Goal: Task Accomplishment & Management: Manage account settings

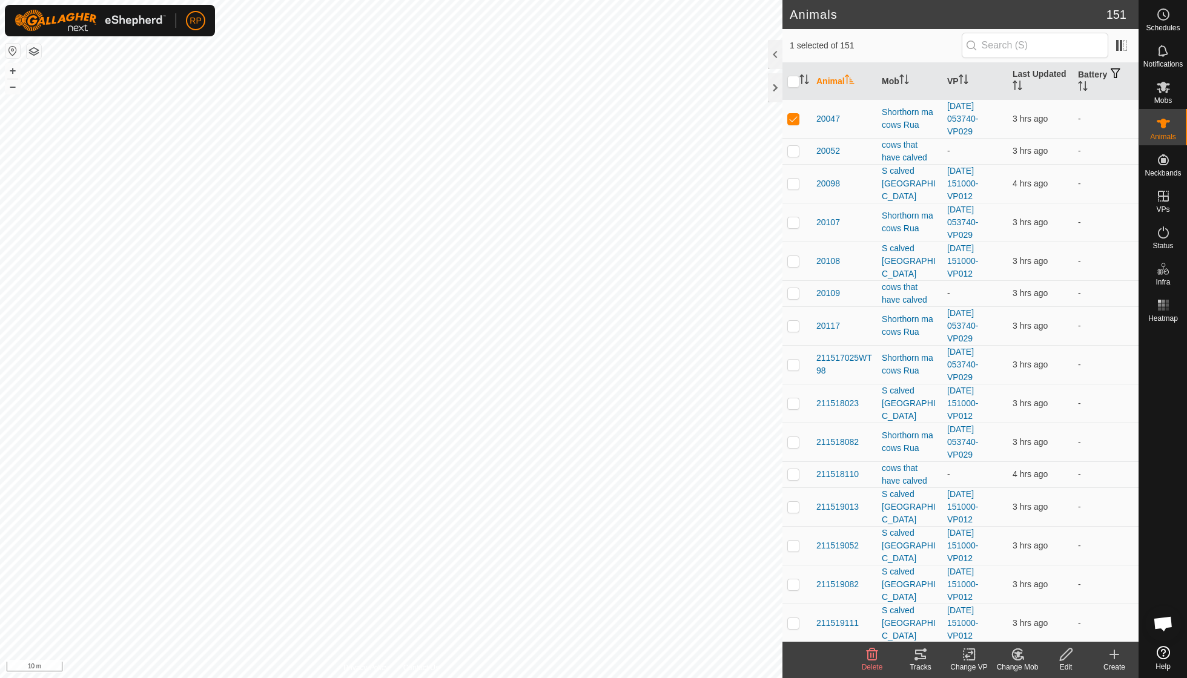
click at [971, 655] on icon at bounding box center [968, 654] width 15 height 15
click at [980, 635] on link "Turn Off VP" at bounding box center [1005, 627] width 120 height 24
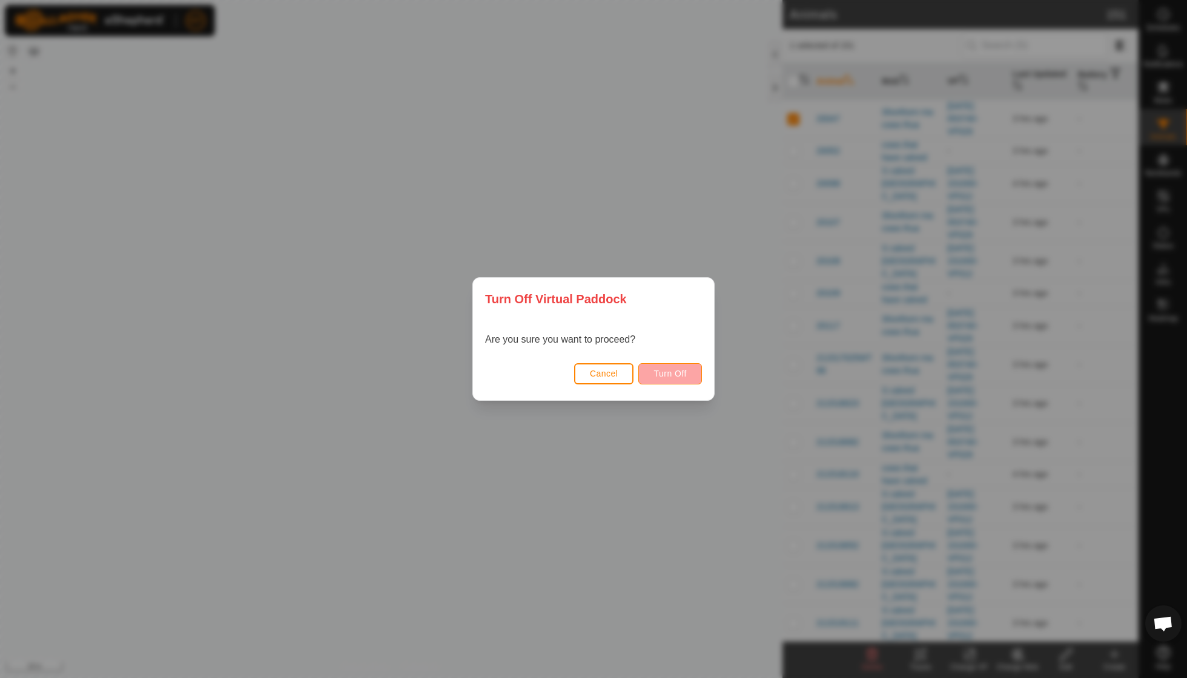
click at [687, 374] on button "Turn Off" at bounding box center [670, 373] width 64 height 21
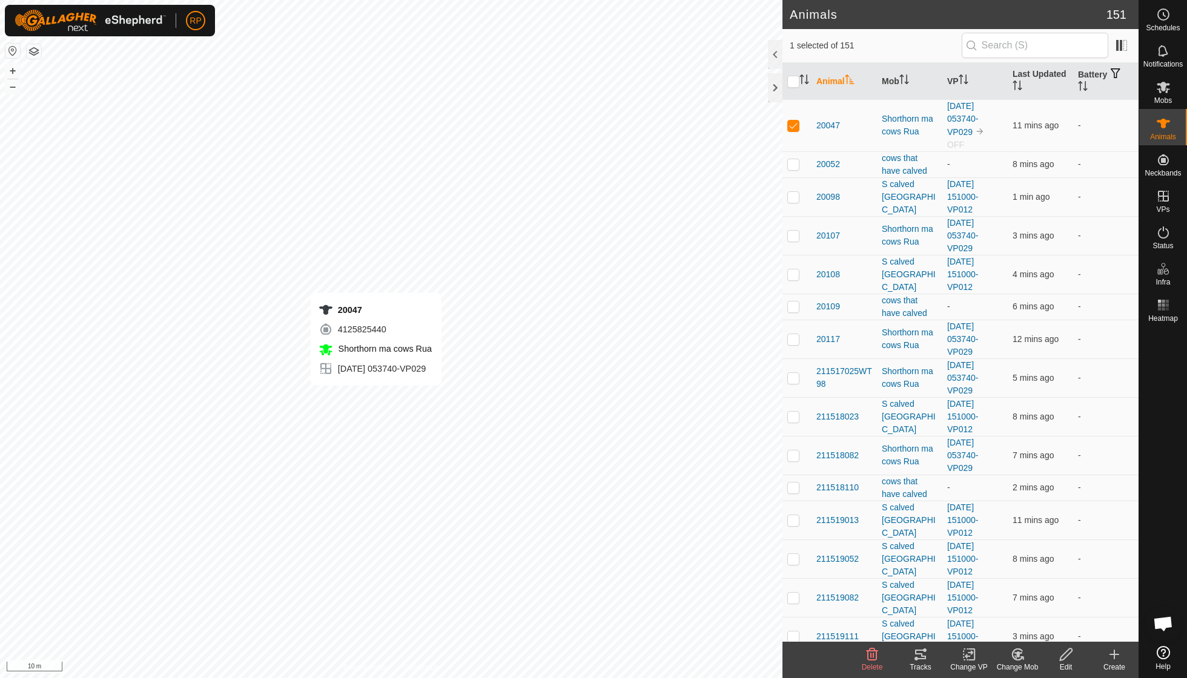
click at [965, 659] on icon at bounding box center [968, 654] width 15 height 15
click at [978, 628] on link "Turn Off VP" at bounding box center [1005, 627] width 120 height 24
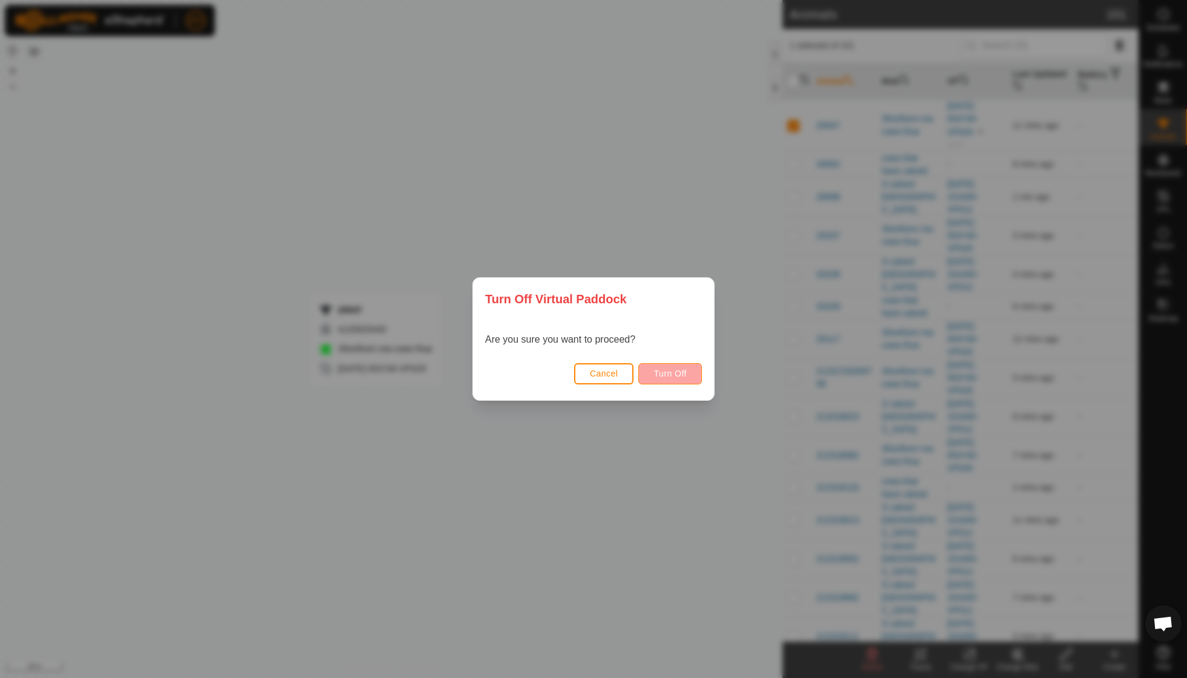
click at [659, 374] on span "Turn Off" at bounding box center [669, 374] width 33 height 10
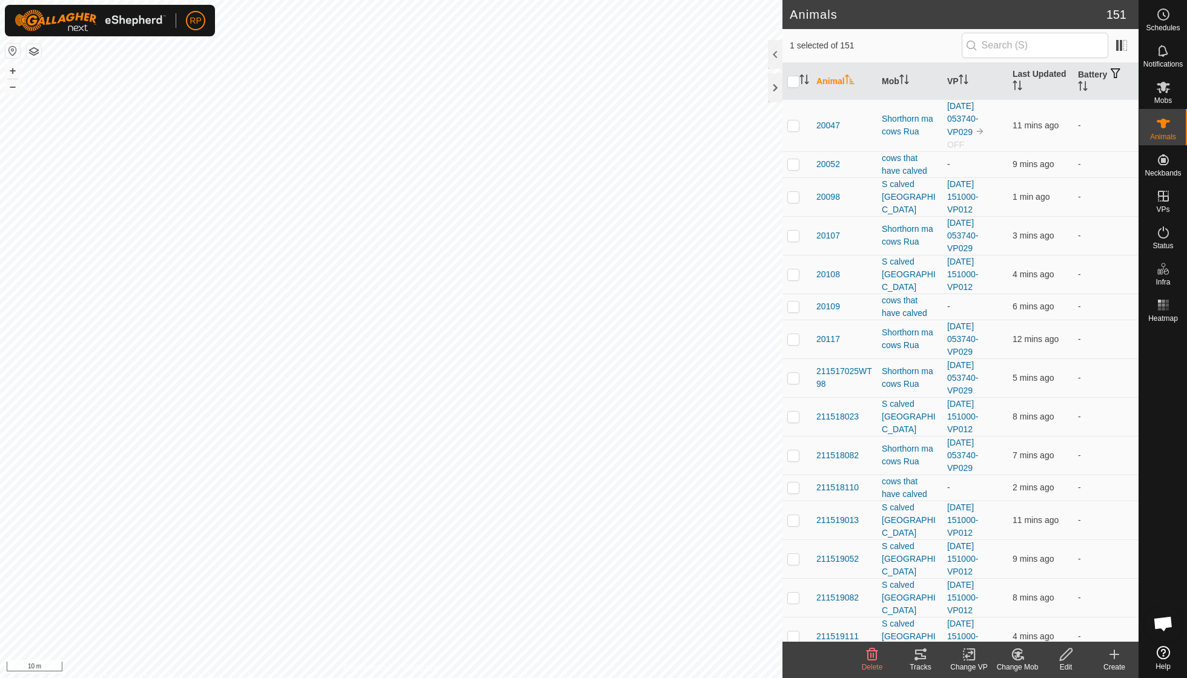
click at [1011, 656] on icon at bounding box center [1017, 654] width 15 height 15
click at [1040, 601] on link "Choose Mob..." at bounding box center [1054, 602] width 120 height 24
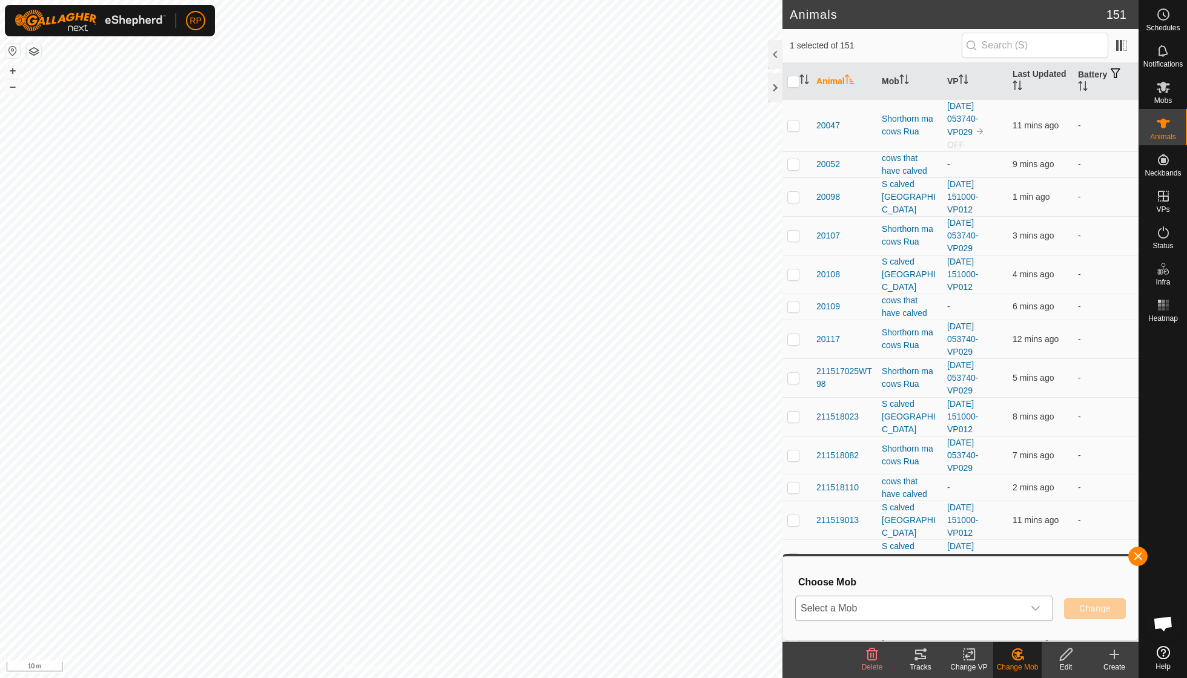
click at [1037, 609] on icon "dropdown trigger" at bounding box center [1036, 609] width 10 height 10
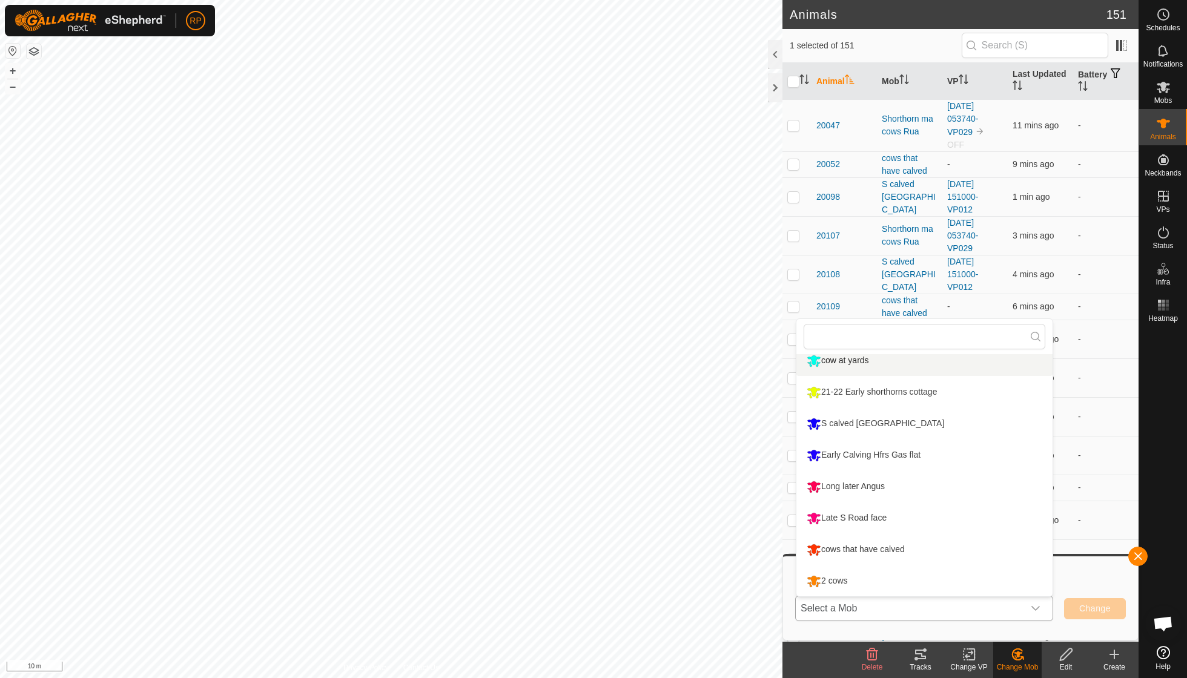
scroll to position [197, 0]
click at [853, 548] on li "cows that have calved" at bounding box center [924, 550] width 256 height 30
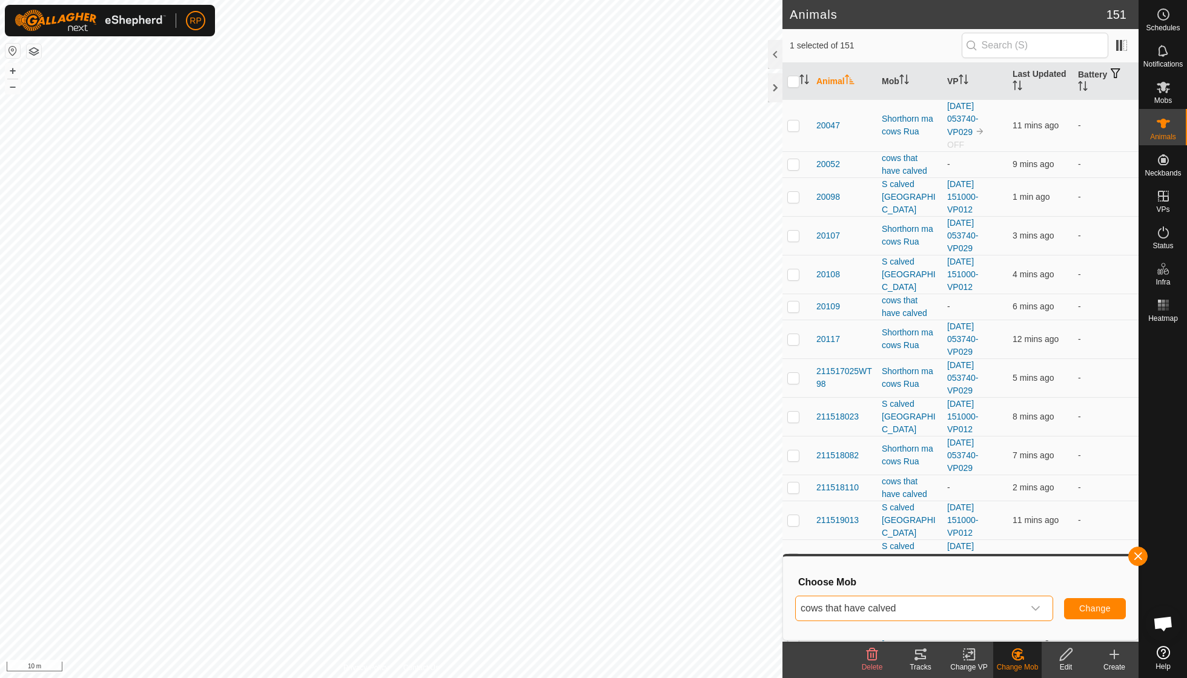
click at [1090, 608] on span "Change" at bounding box center [1094, 609] width 31 height 10
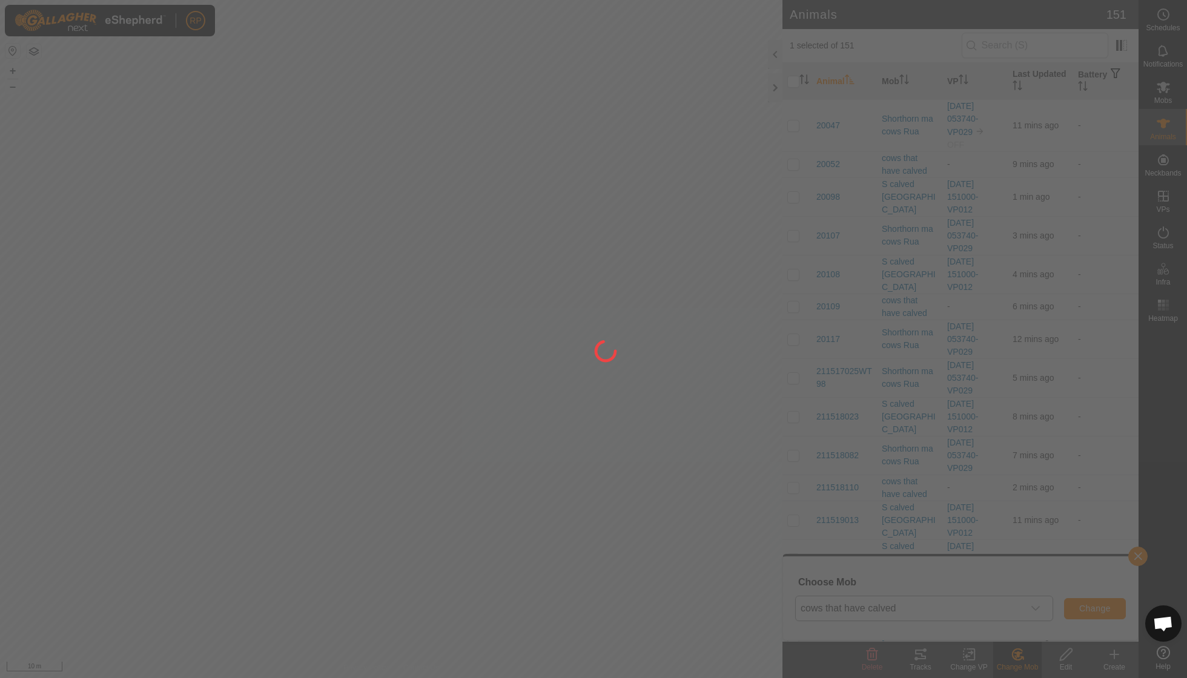
checkbox input "false"
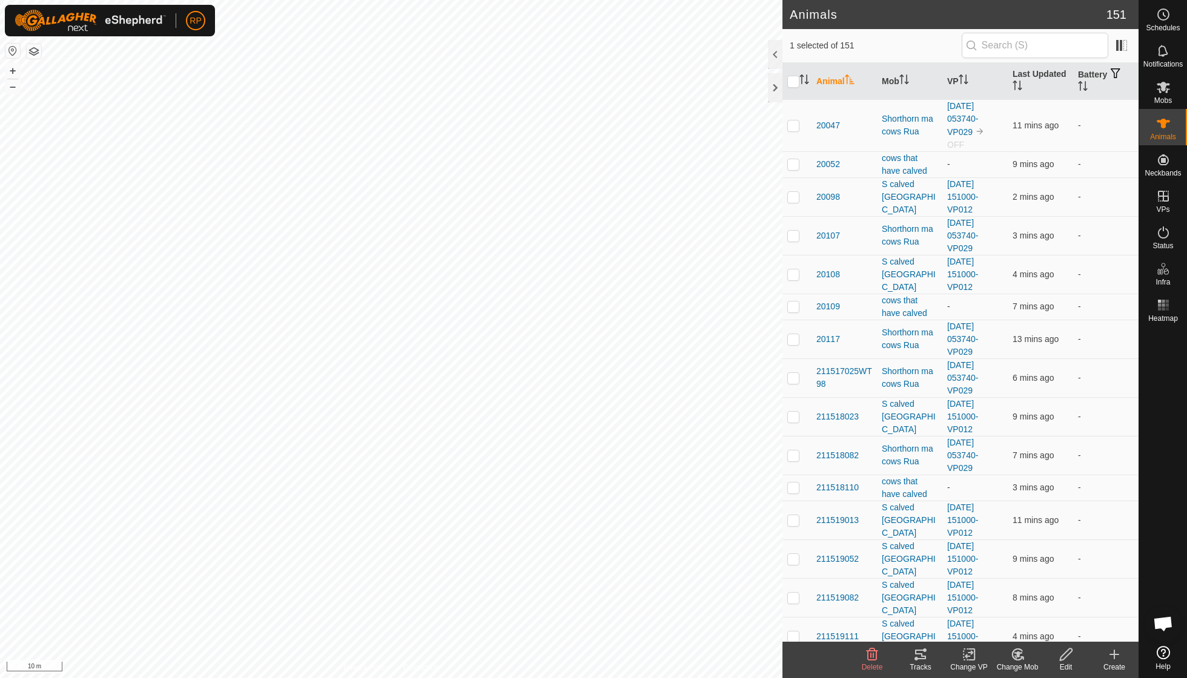
click at [1014, 655] on icon at bounding box center [1017, 654] width 15 height 15
click at [1035, 599] on link "Choose Mob..." at bounding box center [1054, 602] width 120 height 24
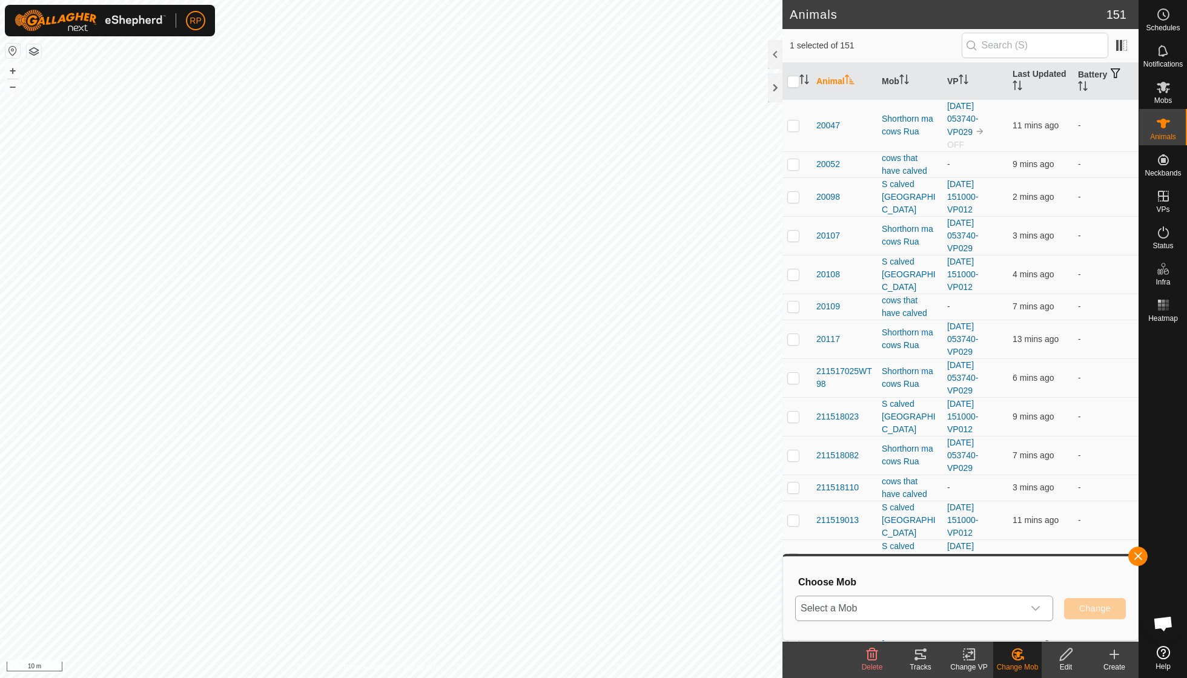
click at [1031, 604] on icon "dropdown trigger" at bounding box center [1036, 609] width 10 height 10
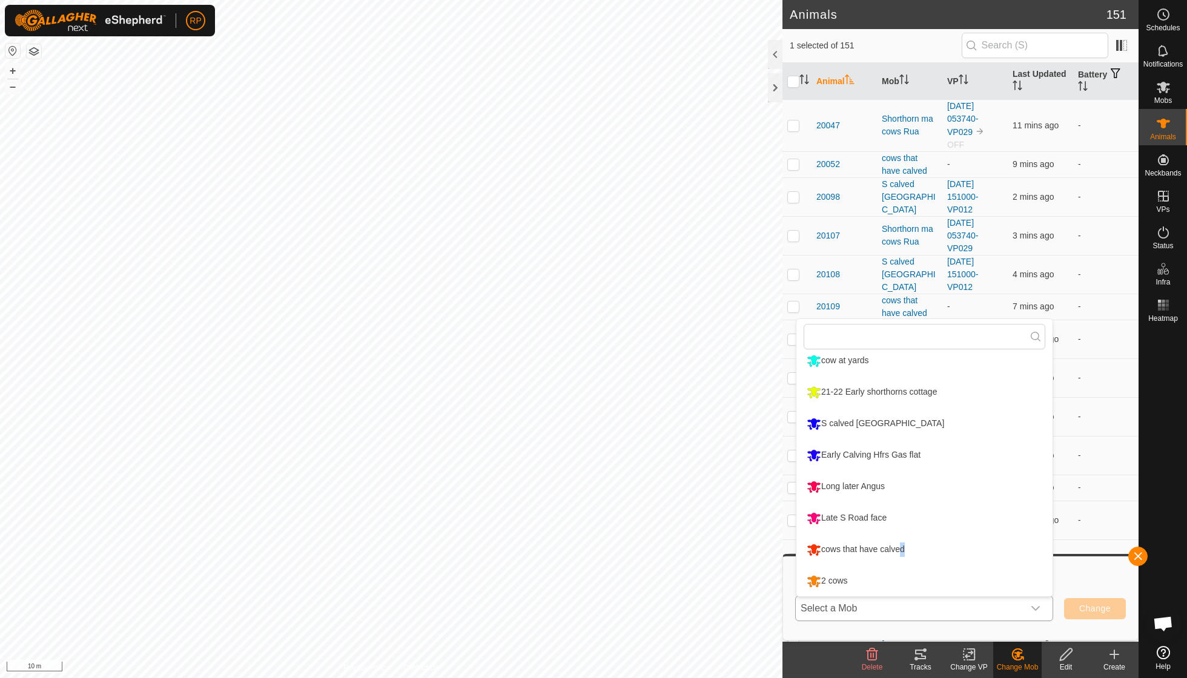
click at [899, 546] on li "cows that have calved" at bounding box center [924, 550] width 256 height 30
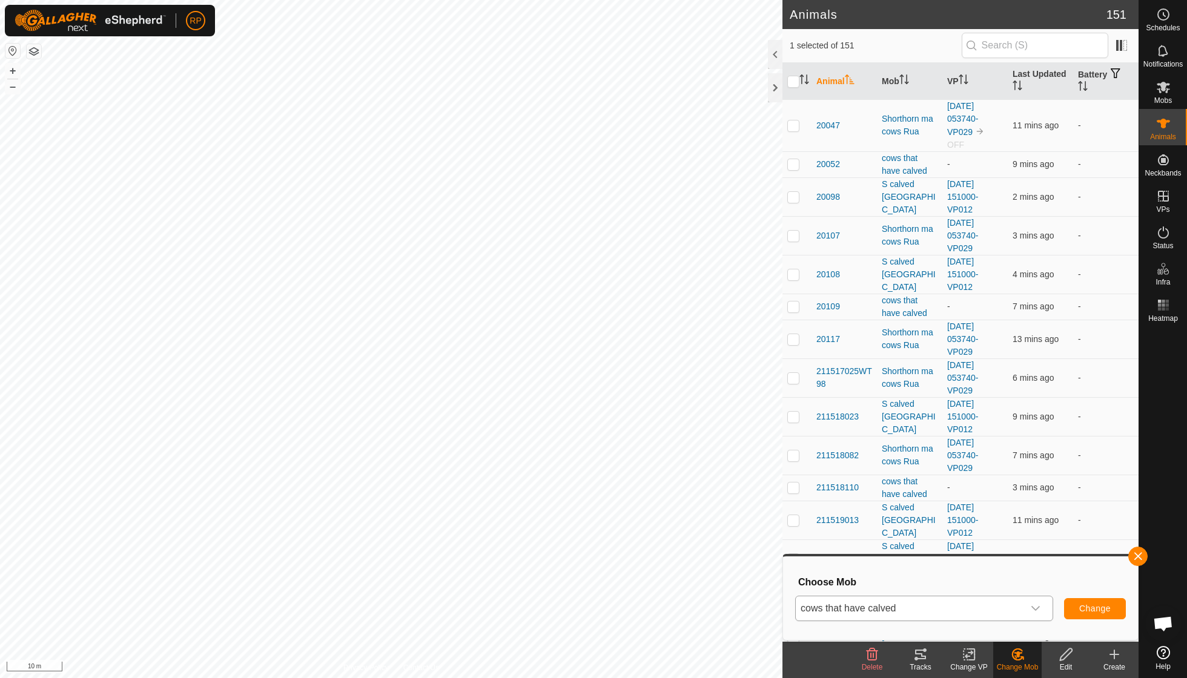
click at [1093, 613] on span "Change" at bounding box center [1094, 609] width 31 height 10
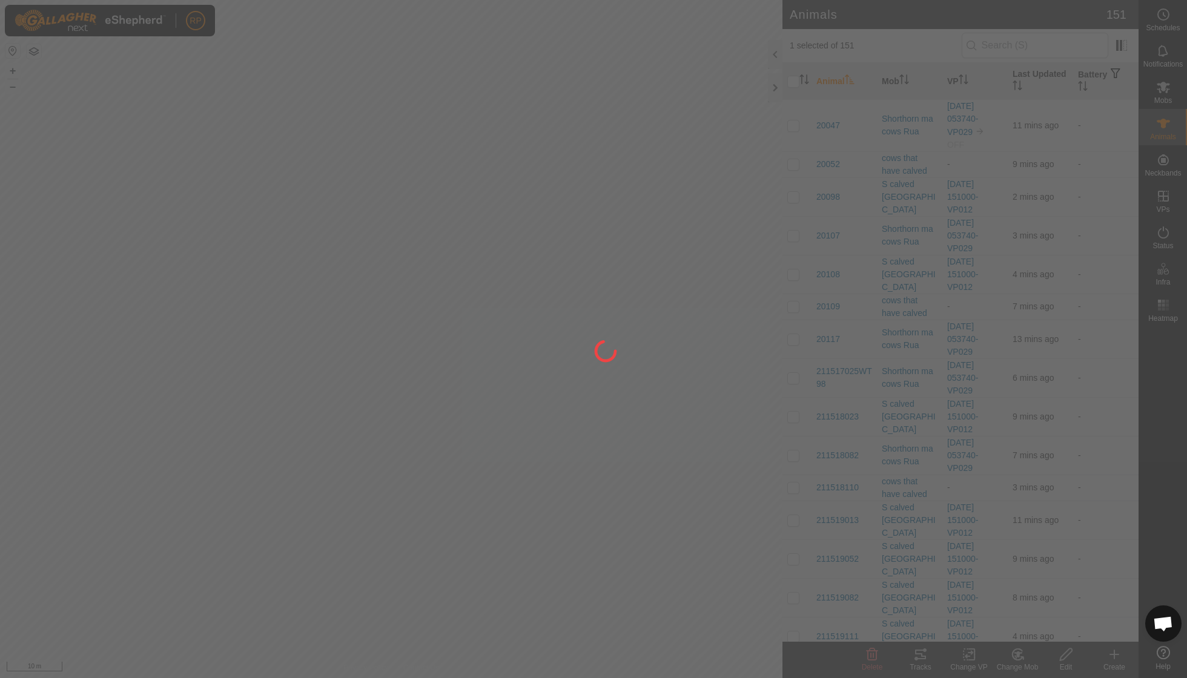
checkbox input "false"
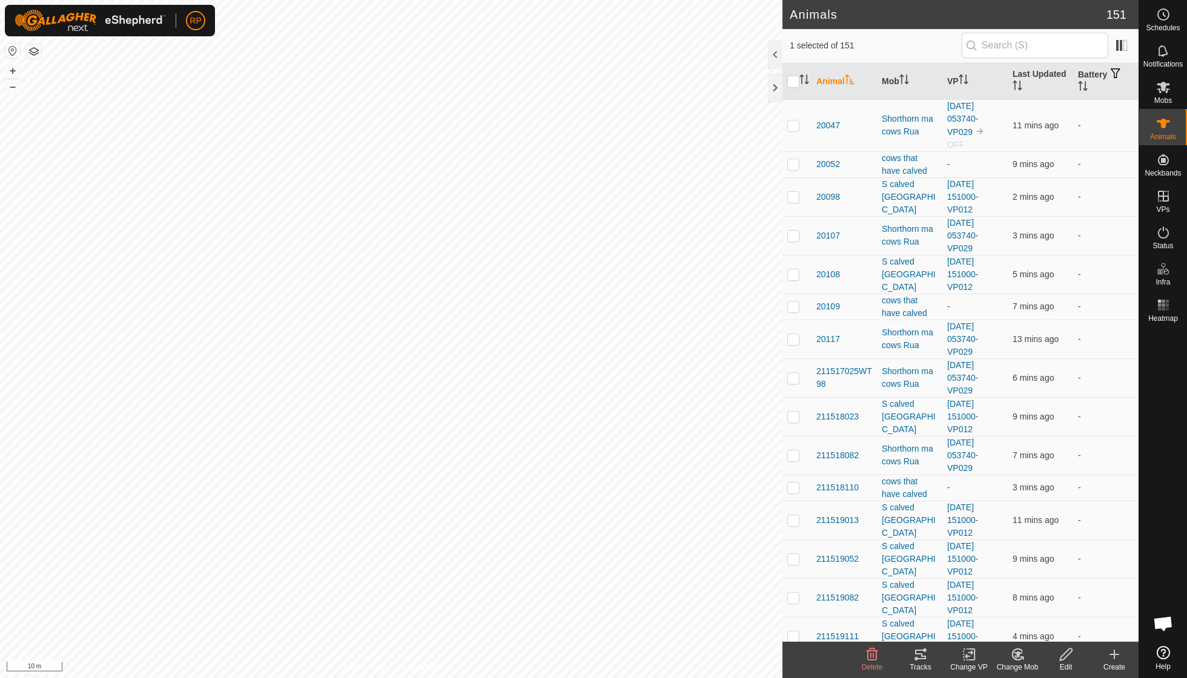
click at [1023, 658] on icon at bounding box center [1021, 658] width 2 height 2
click at [1032, 605] on link "Choose Mob..." at bounding box center [1054, 602] width 120 height 24
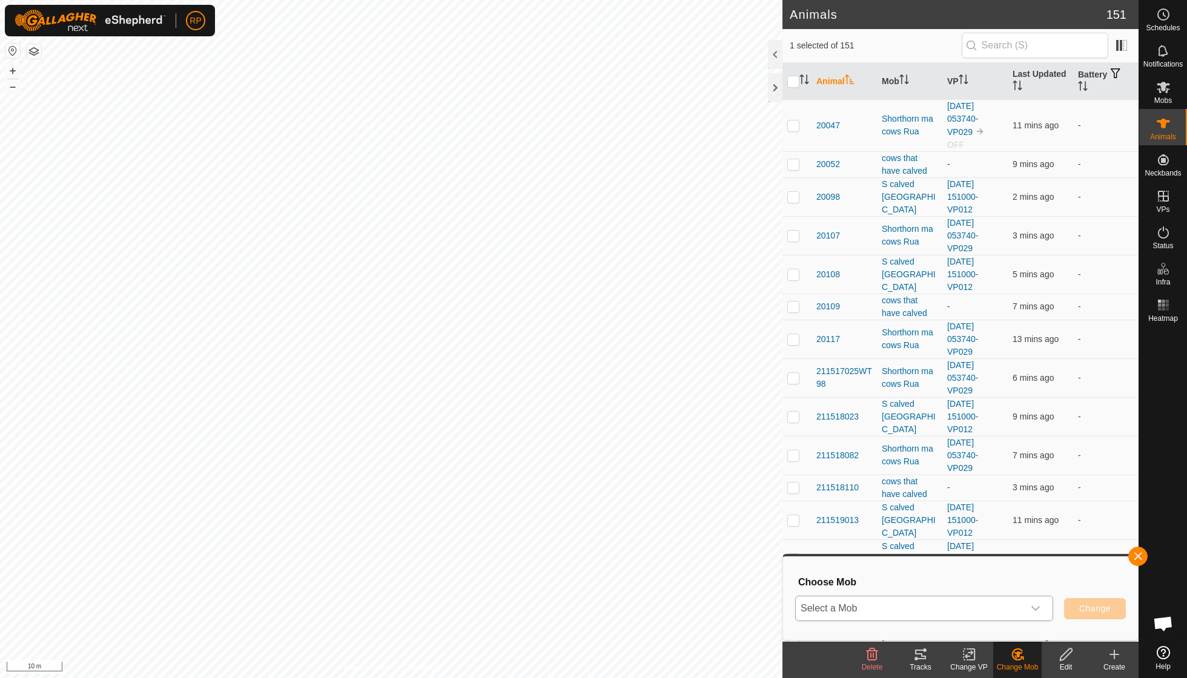
click at [1035, 607] on icon "dropdown trigger" at bounding box center [1036, 609] width 10 height 10
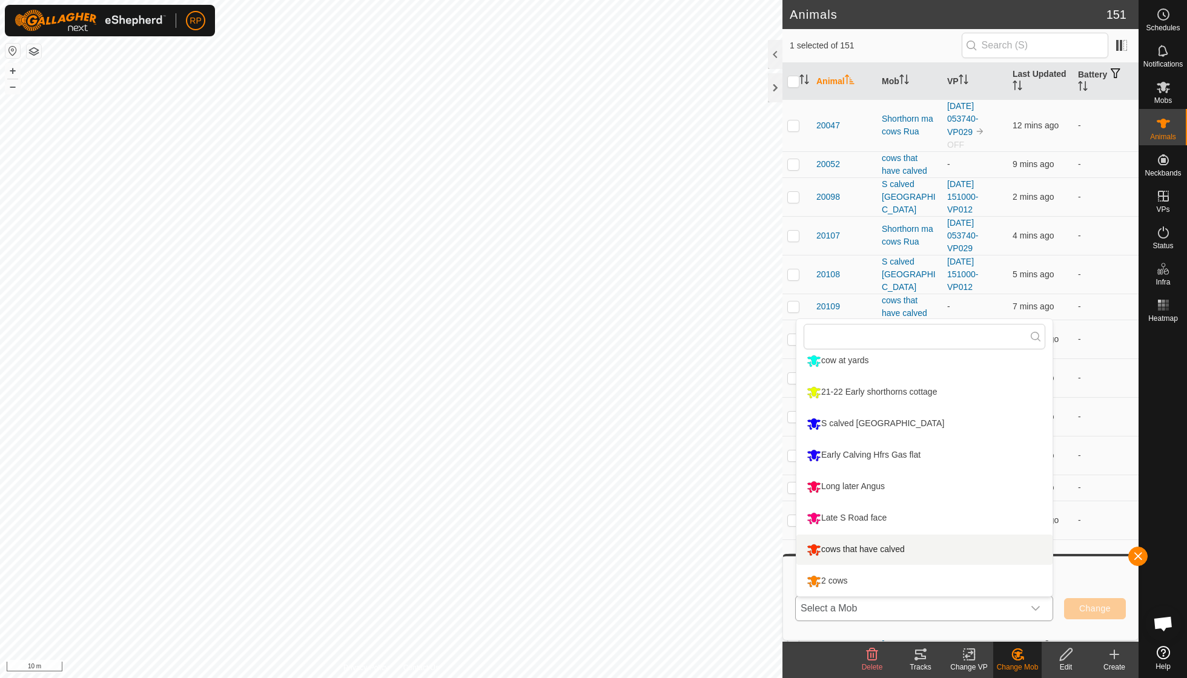
click at [849, 546] on li "cows that have calved" at bounding box center [924, 550] width 256 height 30
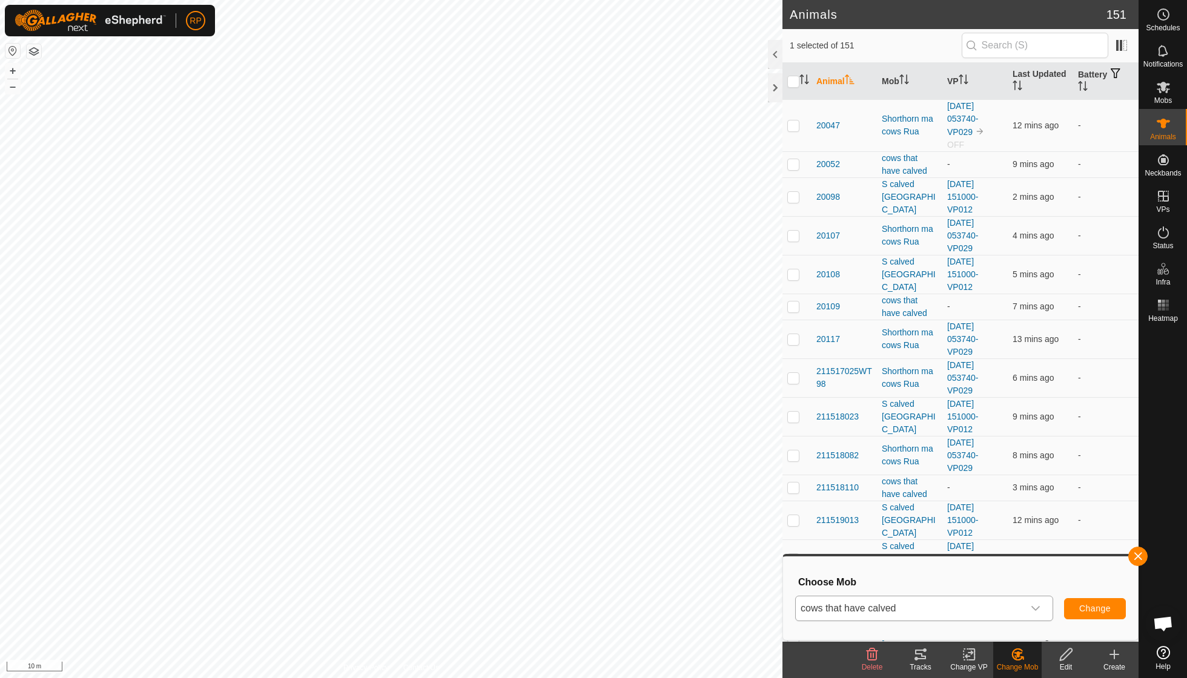
click at [1086, 612] on span "Change" at bounding box center [1094, 609] width 31 height 10
checkbox input "false"
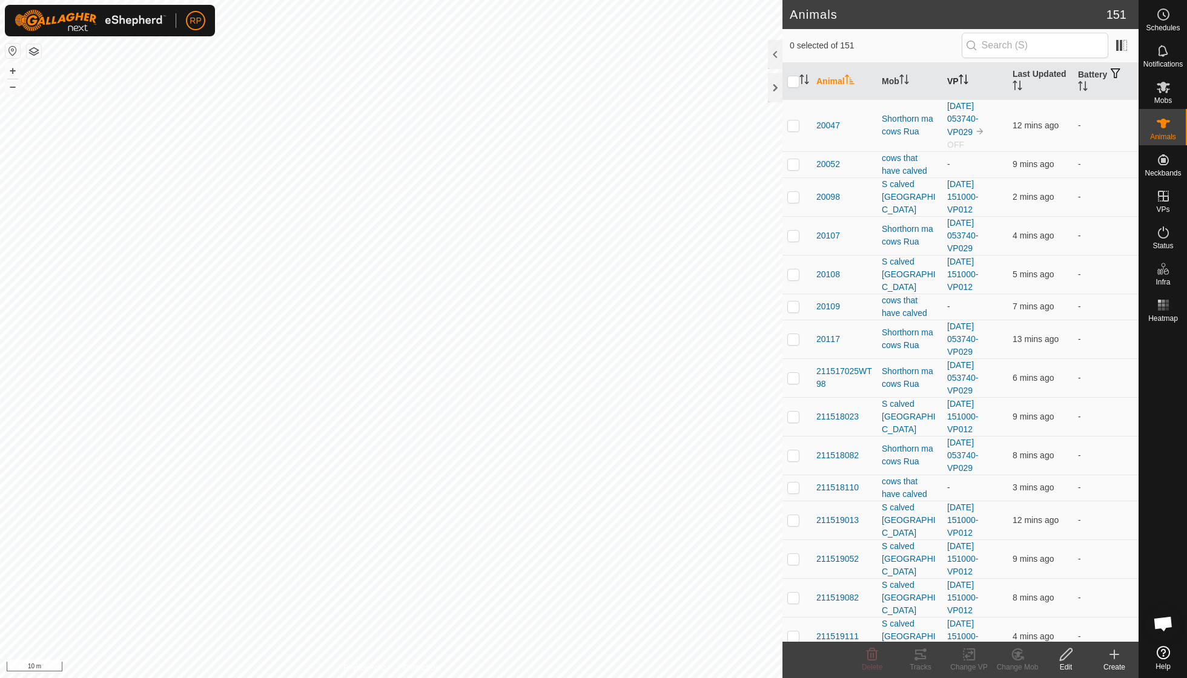
click at [965, 90] on th "VP" at bounding box center [974, 81] width 65 height 37
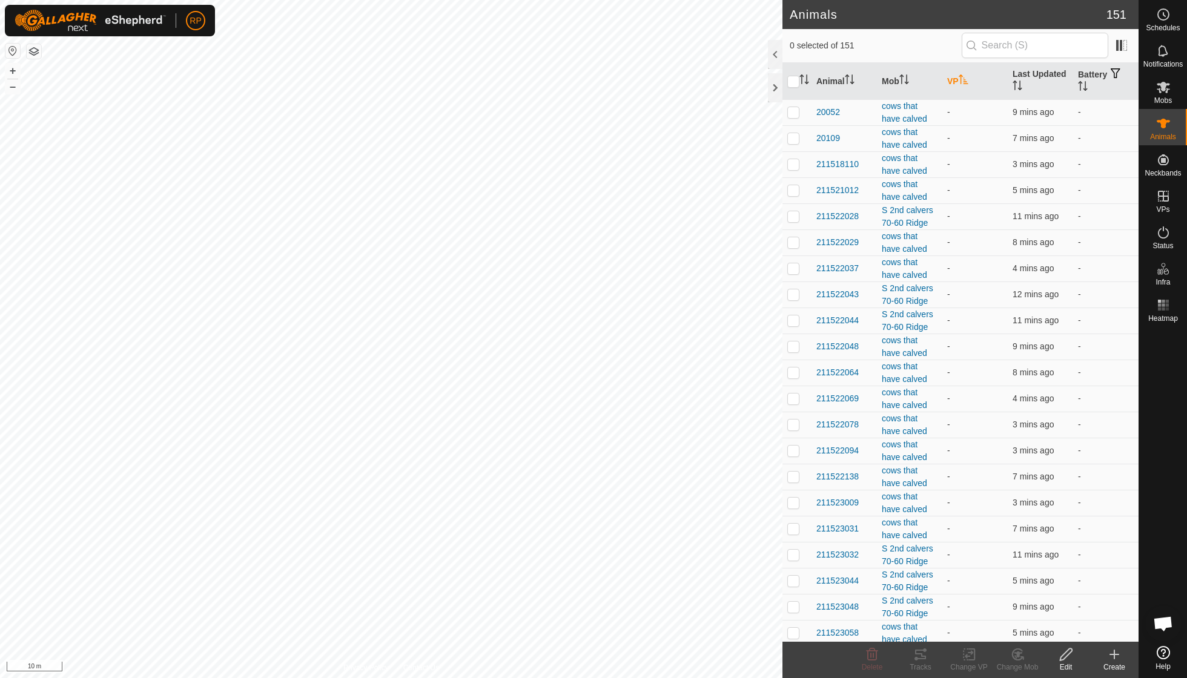
click at [965, 85] on p-sorticon "Activate to sort" at bounding box center [963, 81] width 10 height 10
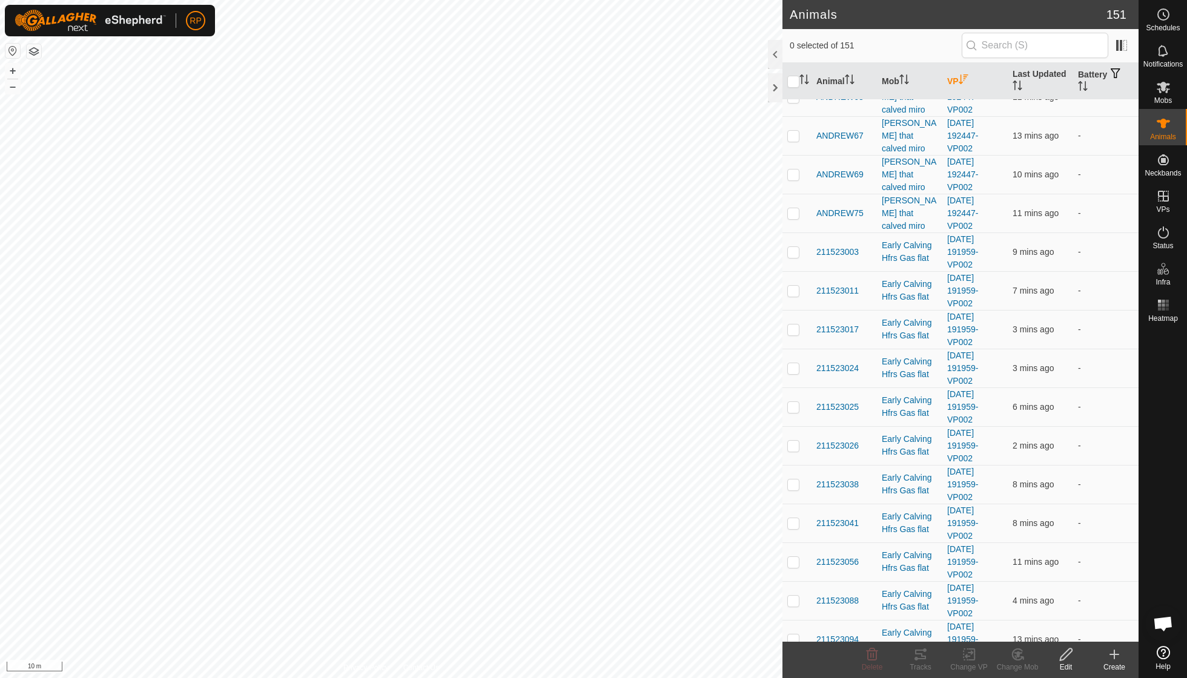
scroll to position [1015, 0]
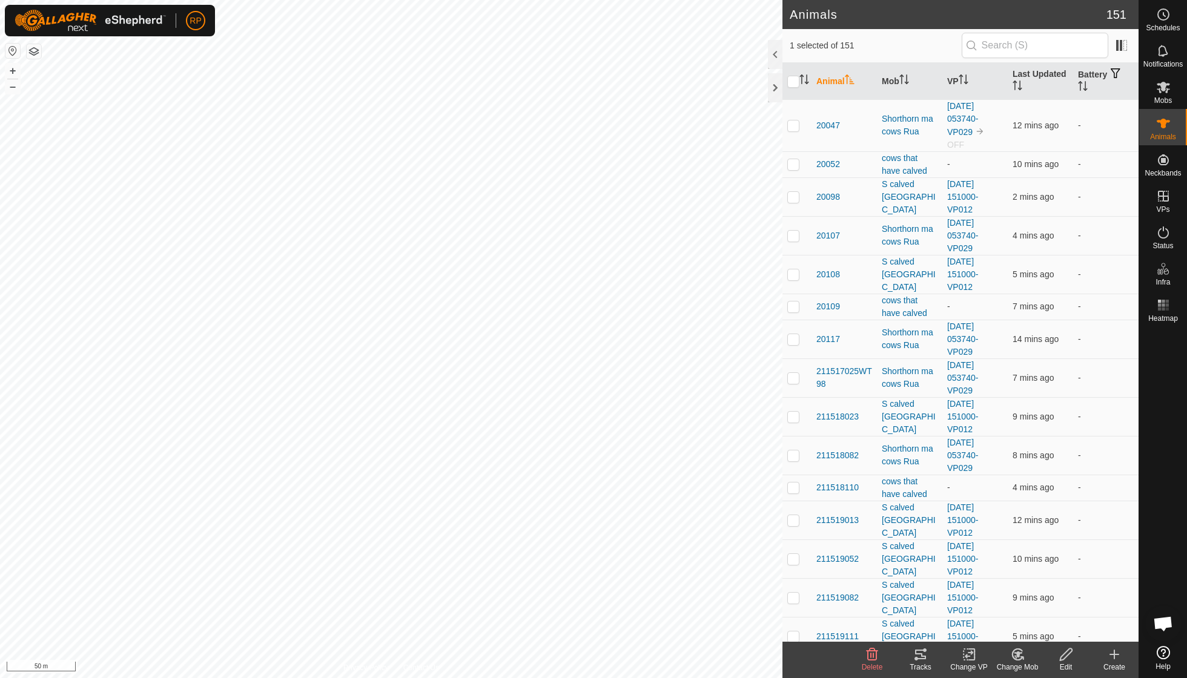
click at [963, 653] on icon at bounding box center [968, 654] width 15 height 15
click at [1016, 656] on icon at bounding box center [1017, 654] width 15 height 15
click at [1032, 604] on link "Choose Mob..." at bounding box center [1054, 602] width 120 height 24
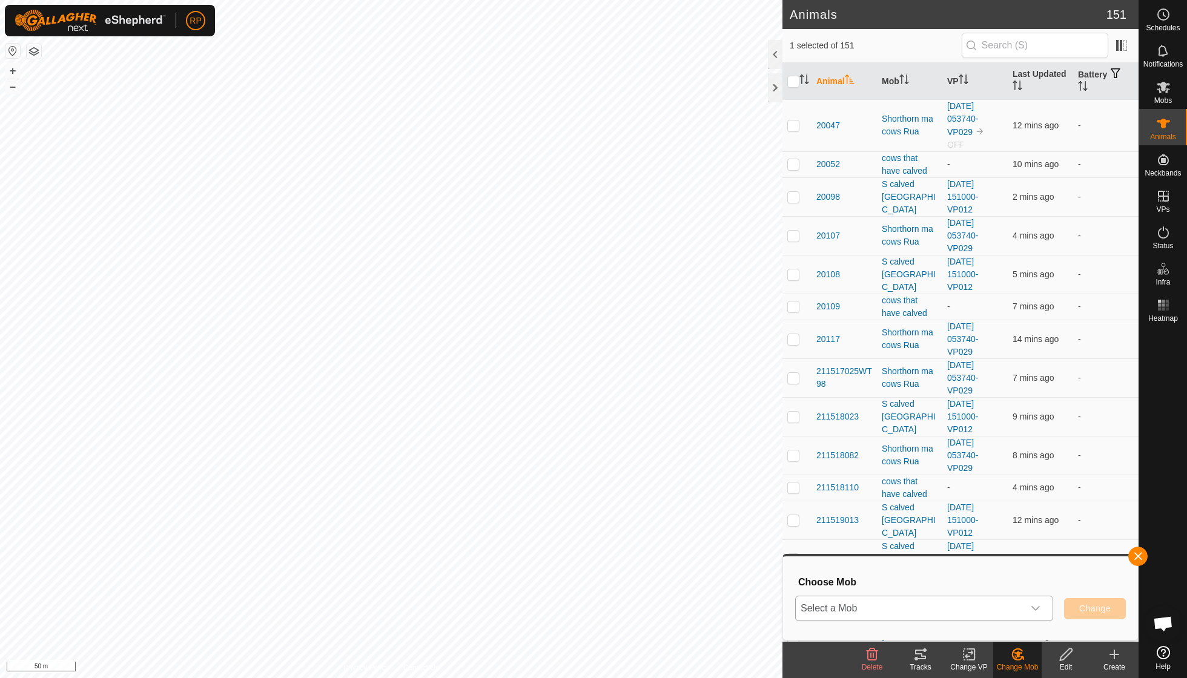
click at [1037, 609] on icon "dropdown trigger" at bounding box center [1036, 609] width 10 height 10
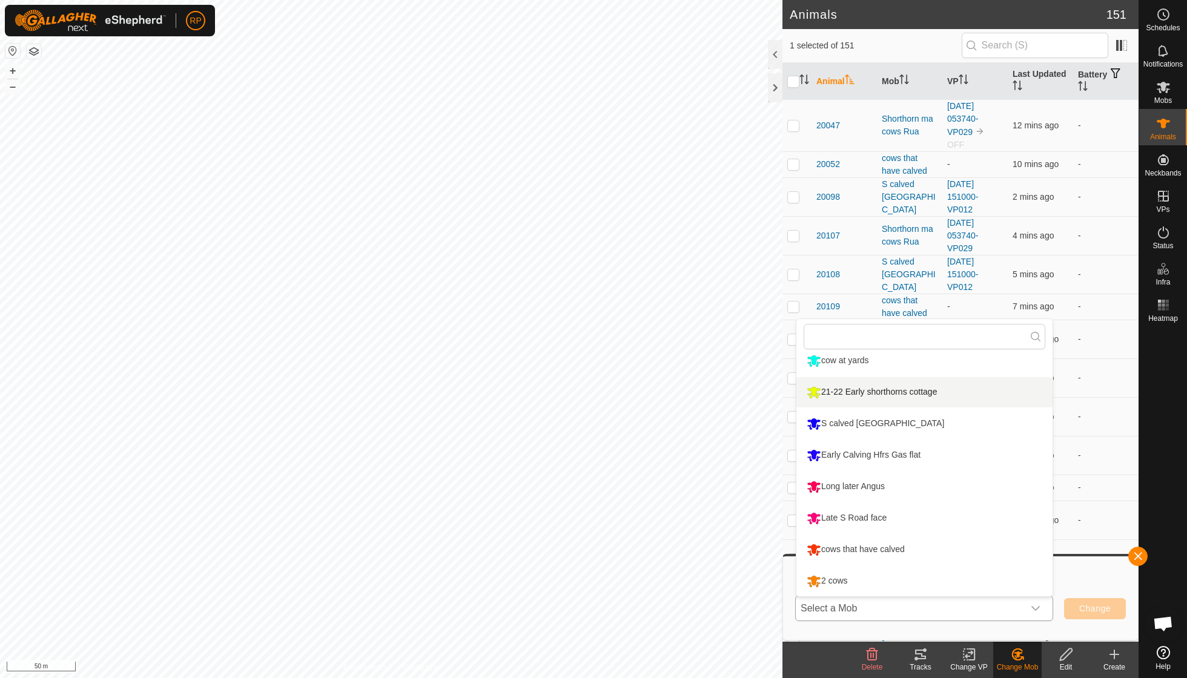
scroll to position [197, 0]
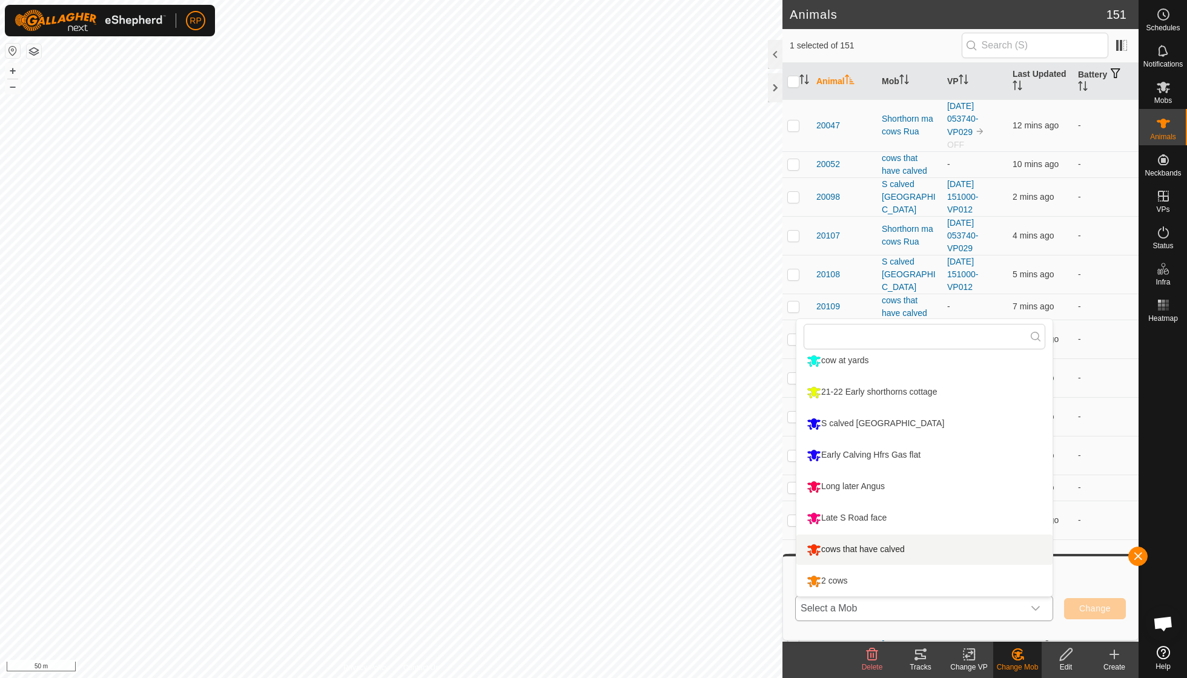
click at [880, 548] on li "cows that have calved" at bounding box center [924, 550] width 256 height 30
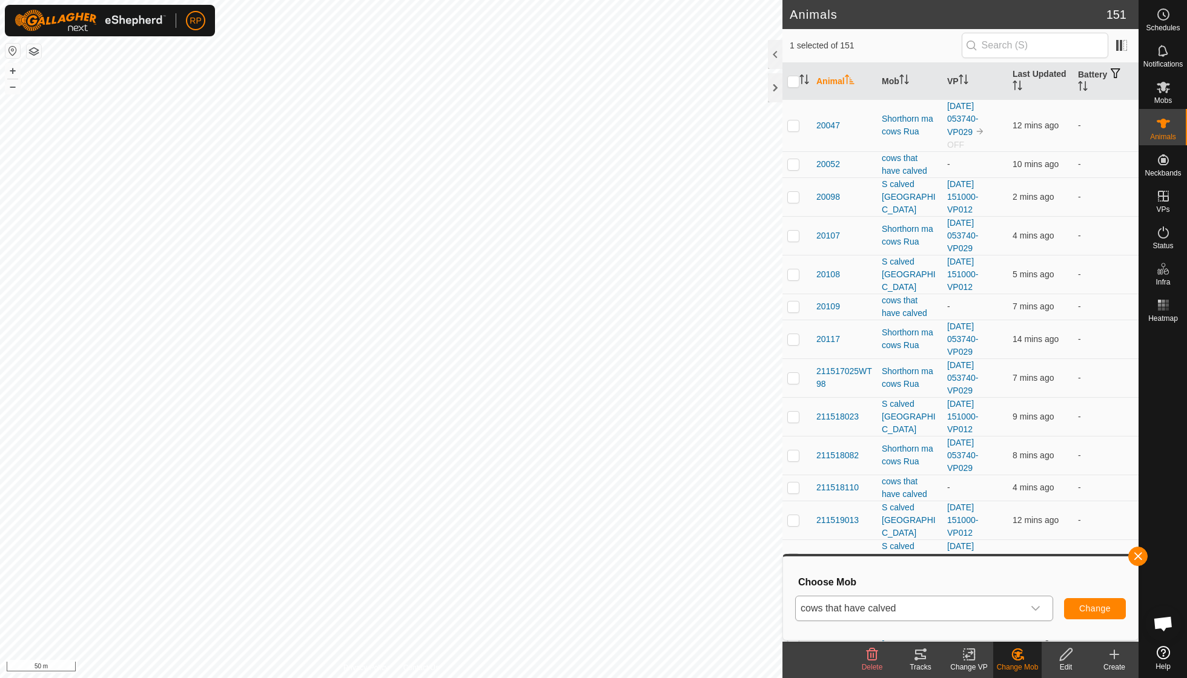
click at [1093, 603] on button "Change" at bounding box center [1095, 608] width 62 height 21
checkbox input "false"
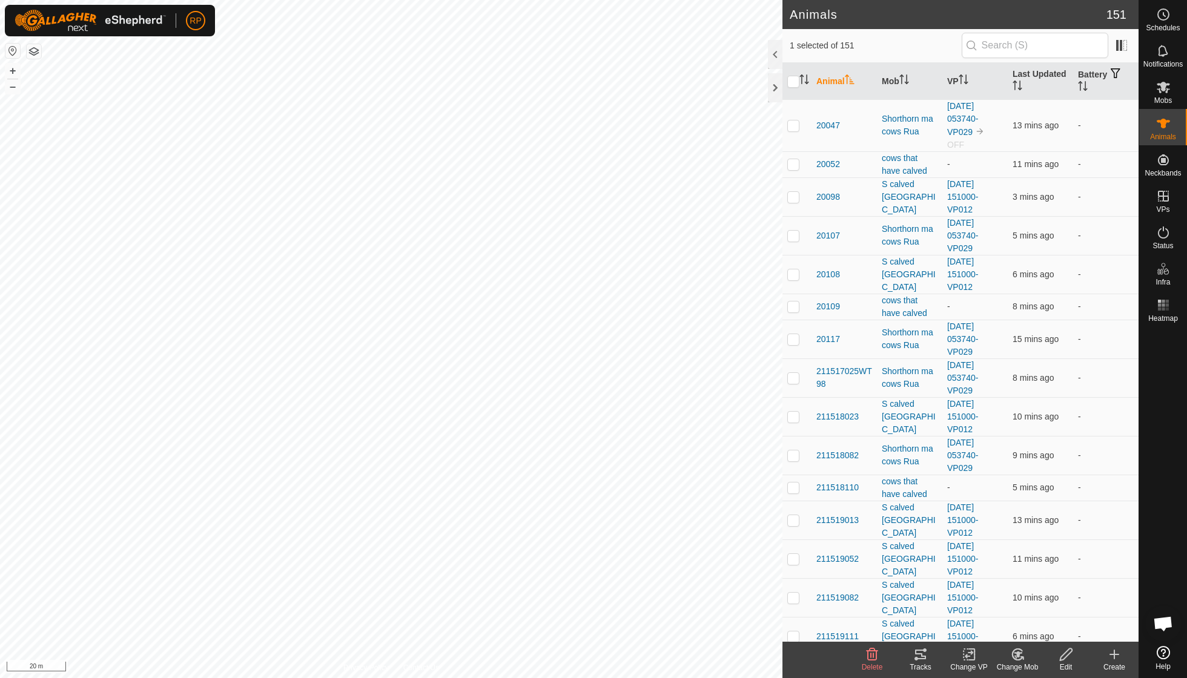
click at [1018, 654] on icon at bounding box center [1018, 654] width 8 height 6
click at [1022, 609] on link "Choose Mob..." at bounding box center [1054, 602] width 120 height 24
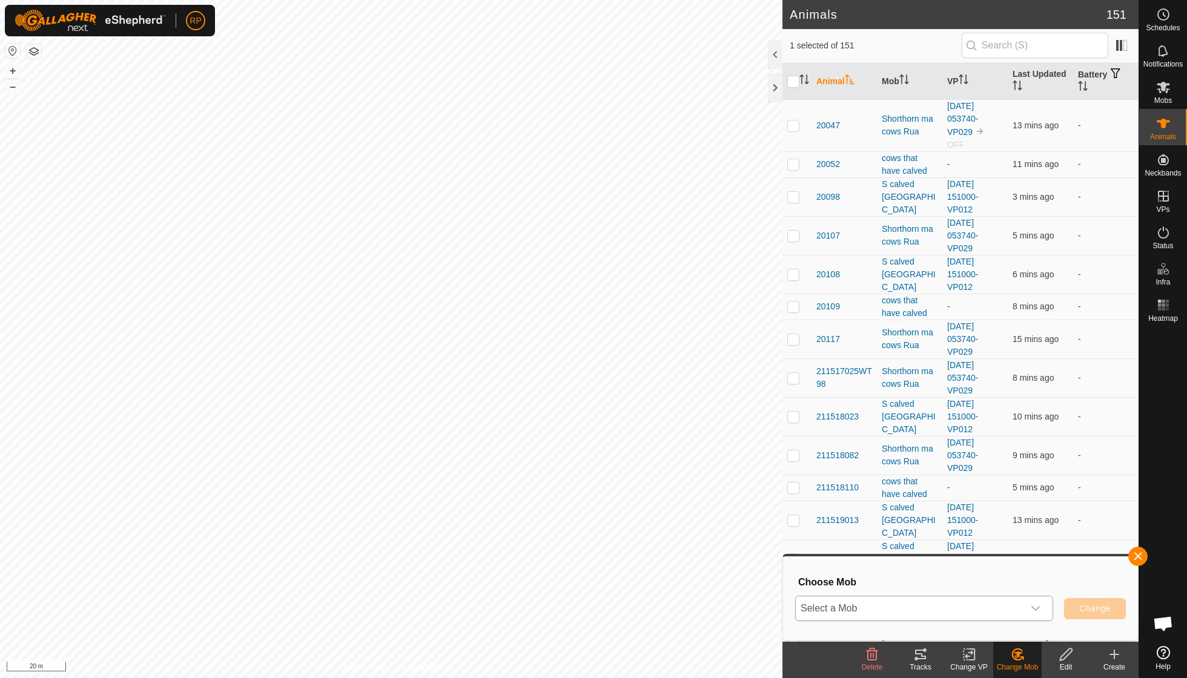
click at [1035, 604] on icon "dropdown trigger" at bounding box center [1036, 609] width 10 height 10
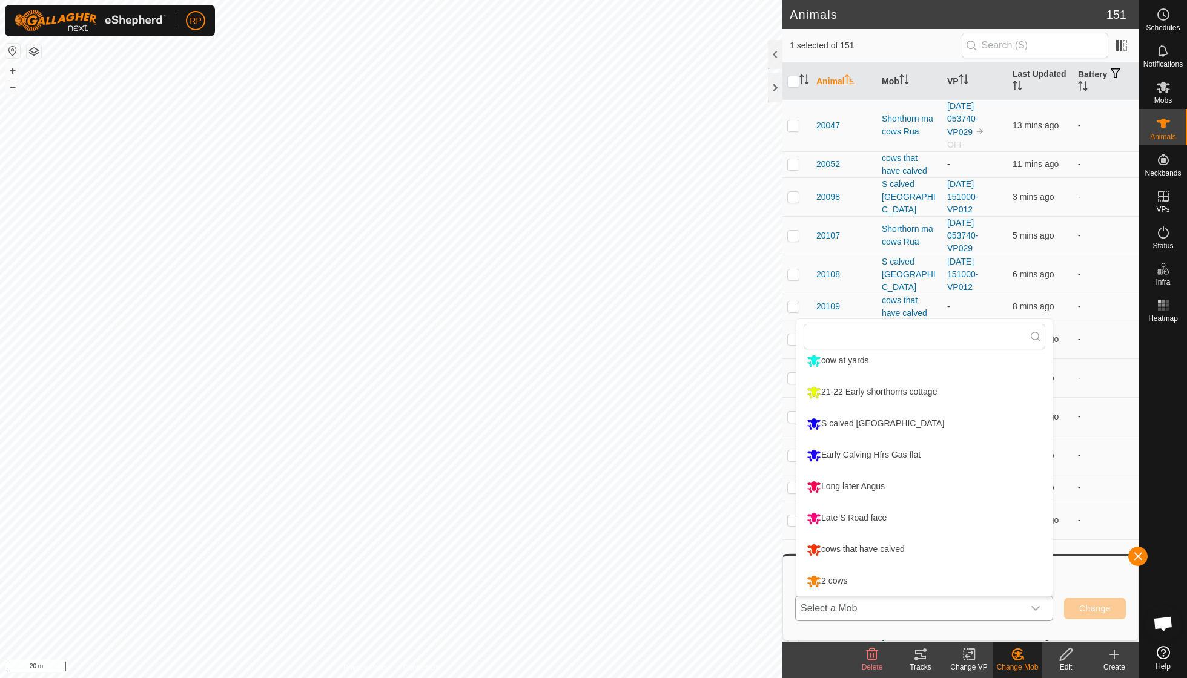
click at [899, 550] on li "cows that have calved" at bounding box center [924, 550] width 256 height 30
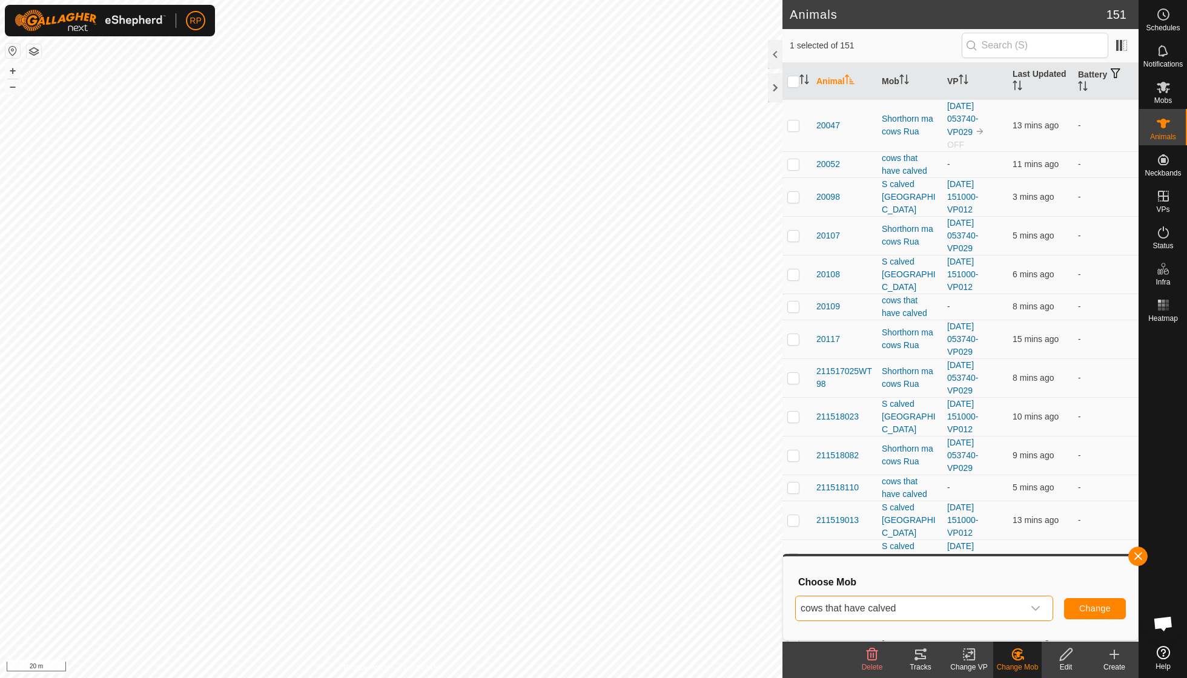
click at [1092, 610] on span "Change" at bounding box center [1094, 609] width 31 height 10
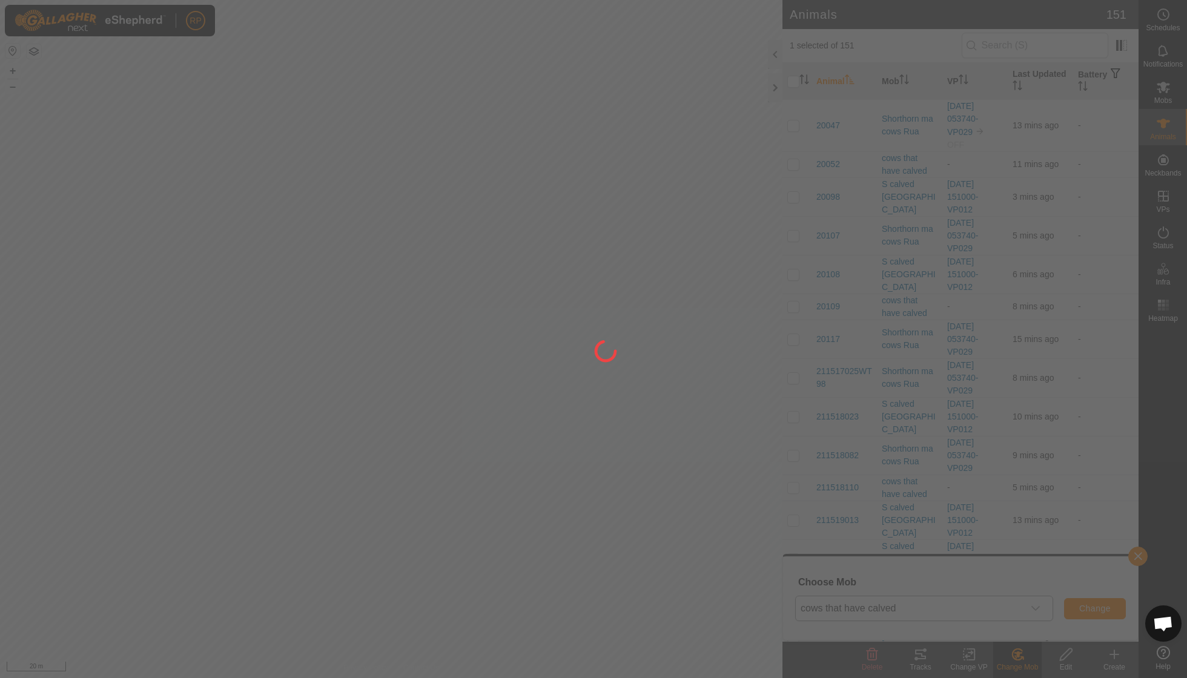
checkbox input "false"
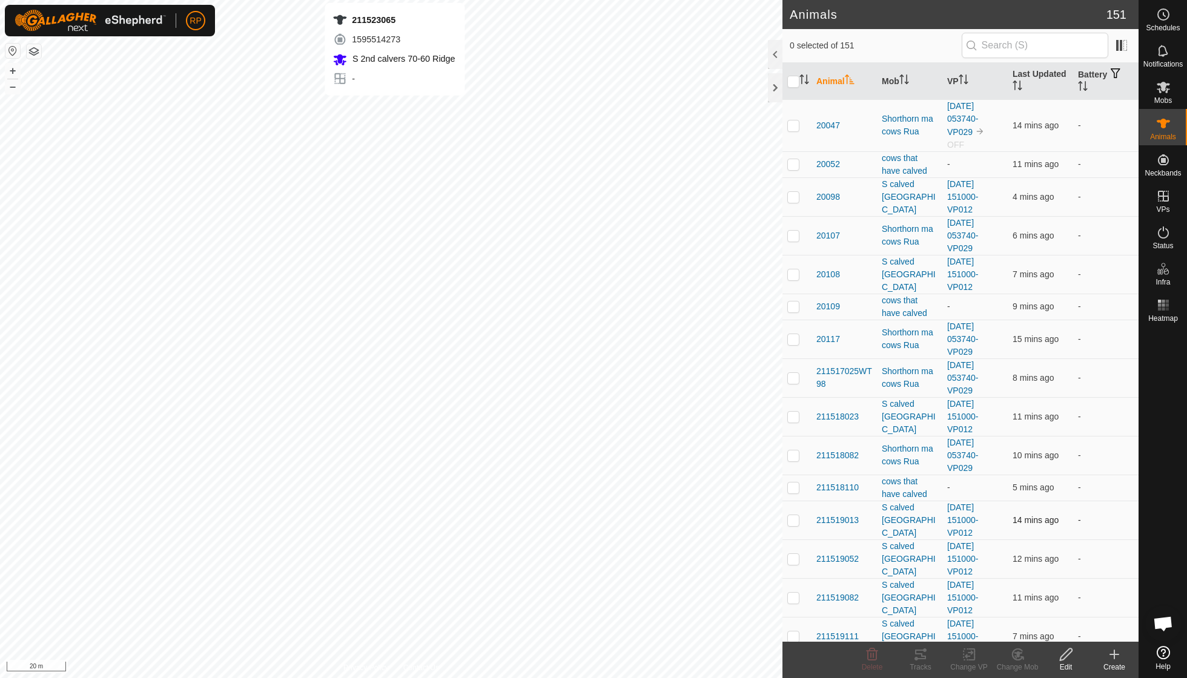
checkbox input "true"
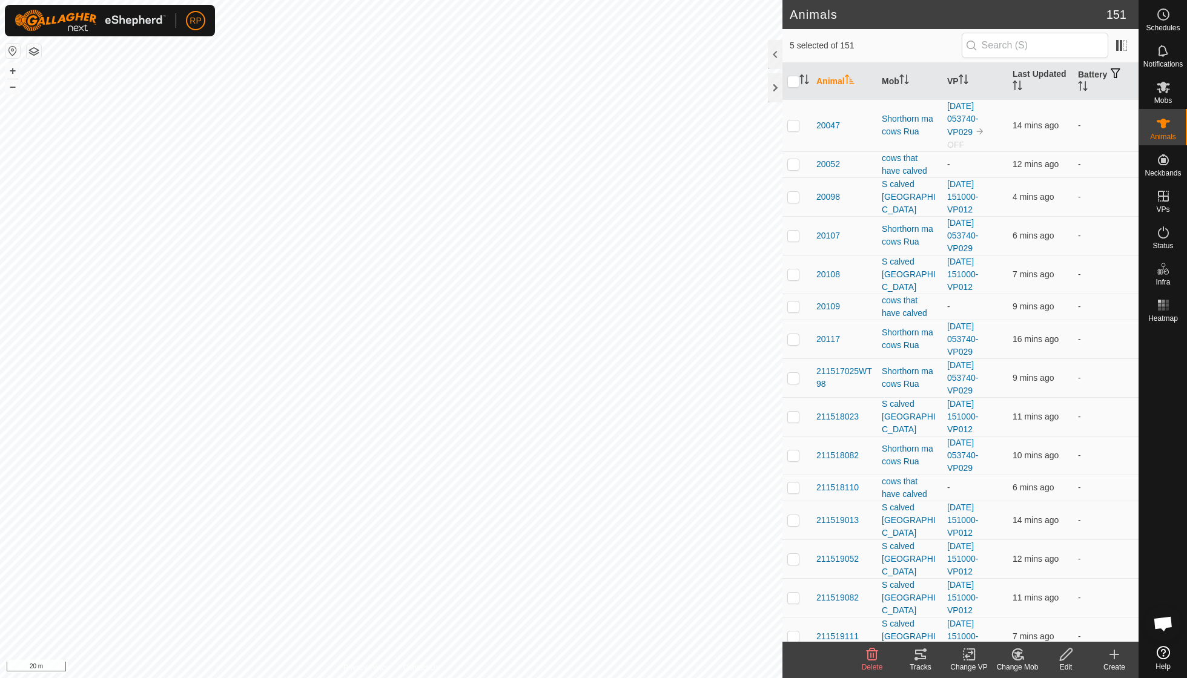
click at [1012, 656] on icon at bounding box center [1017, 654] width 10 height 11
click at [1032, 604] on link "Choose Mob..." at bounding box center [1054, 602] width 120 height 24
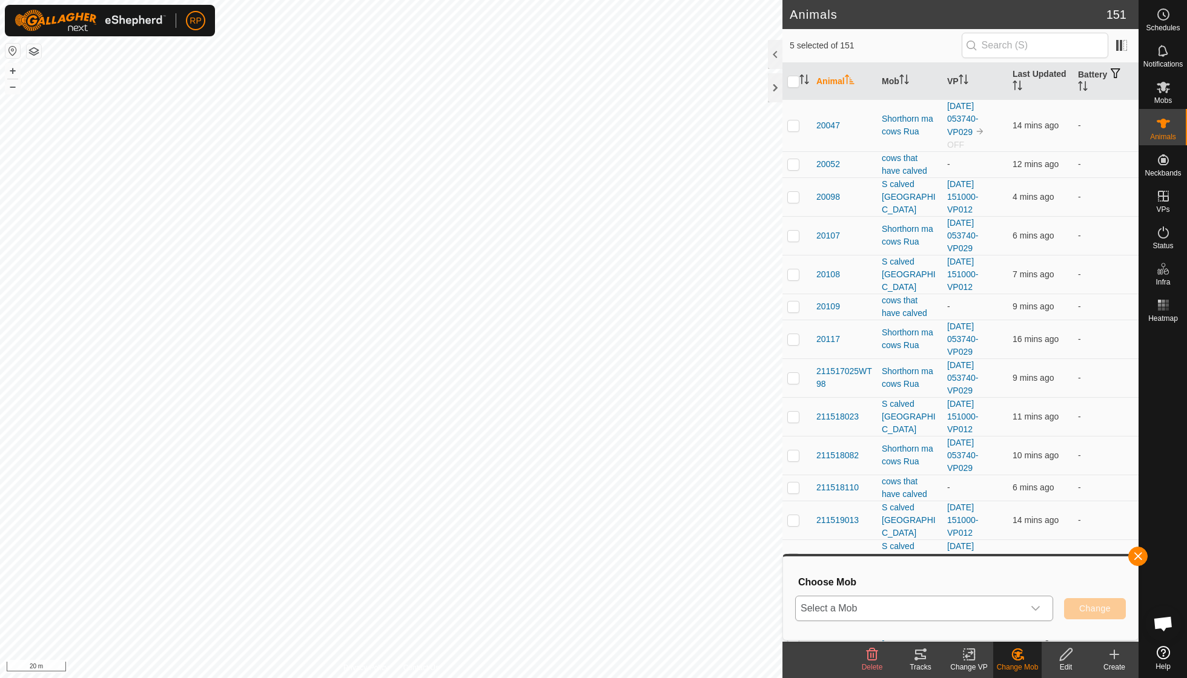
click at [1035, 610] on icon "dropdown trigger" at bounding box center [1035, 608] width 8 height 5
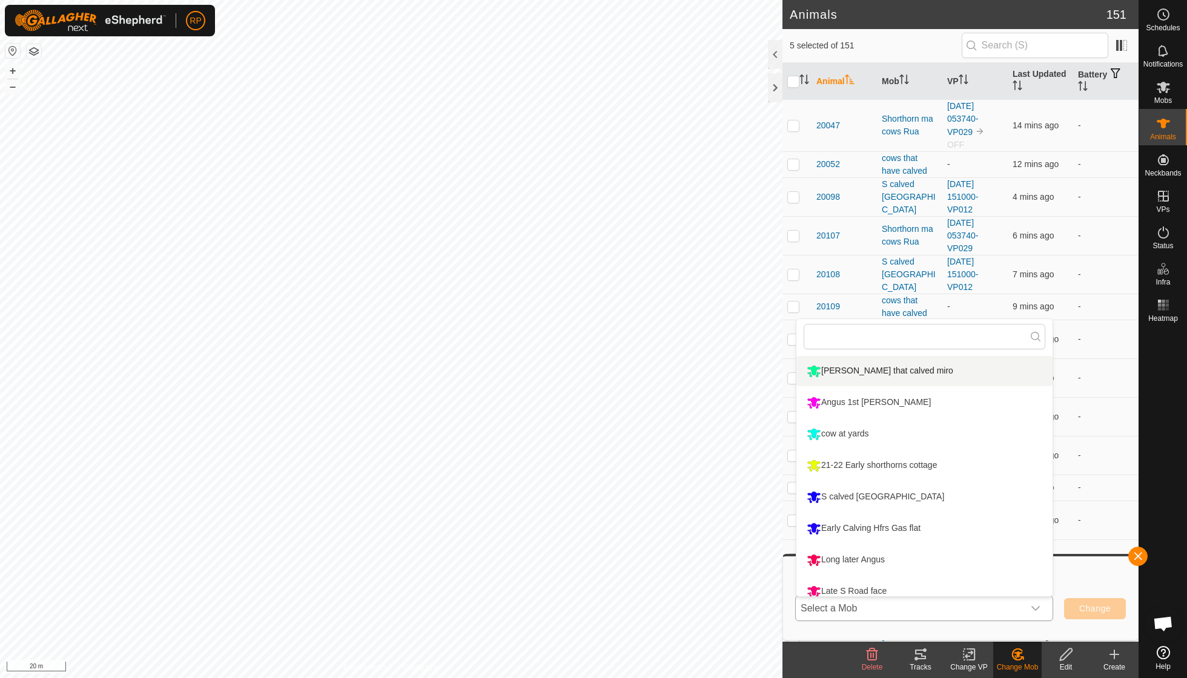
scroll to position [131, 0]
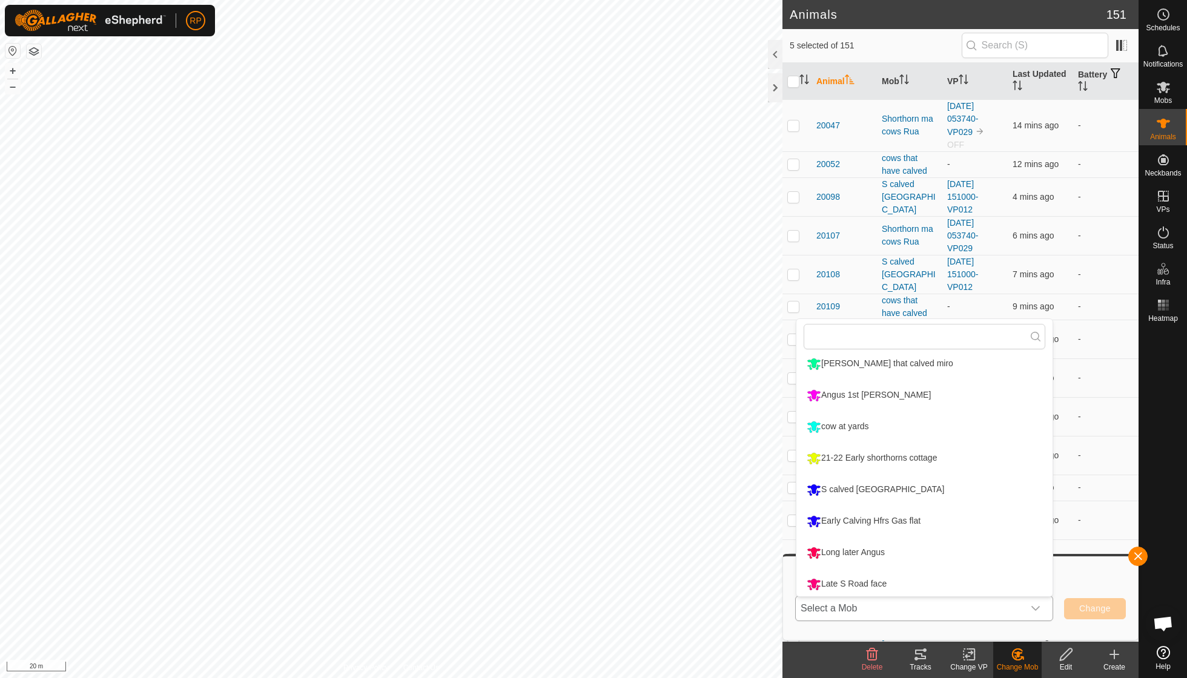
click at [895, 519] on li "Early Calving Hfrs Gas flat" at bounding box center [924, 521] width 256 height 30
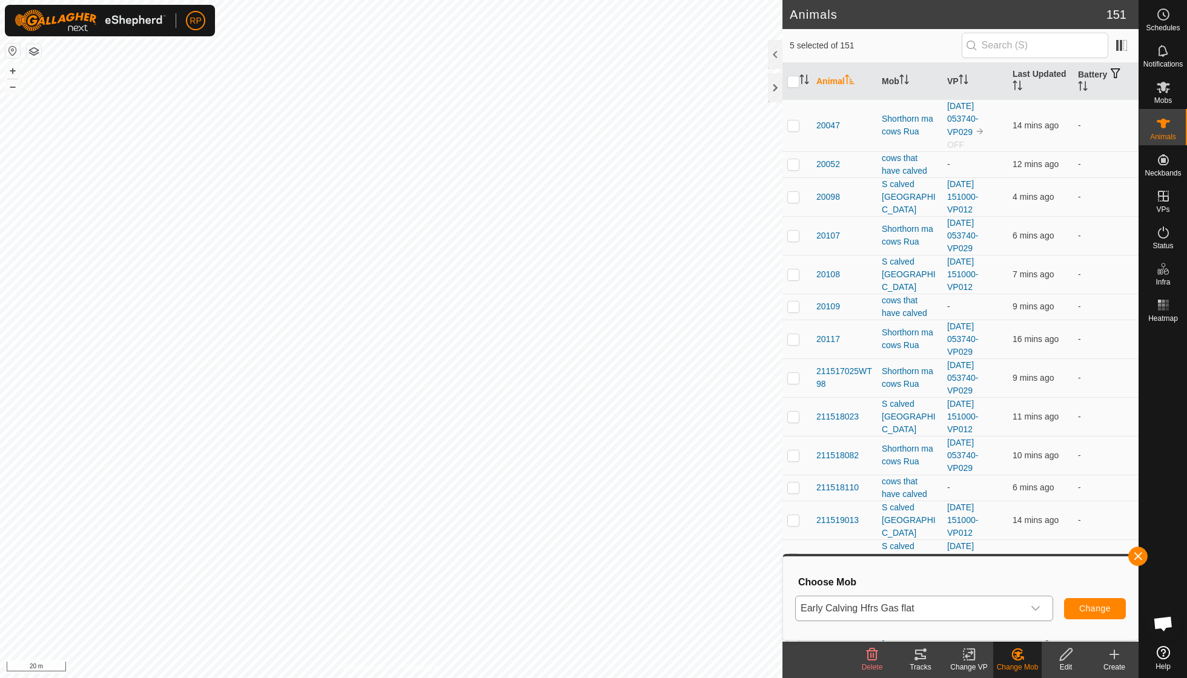
click at [1098, 609] on span "Change" at bounding box center [1094, 609] width 31 height 10
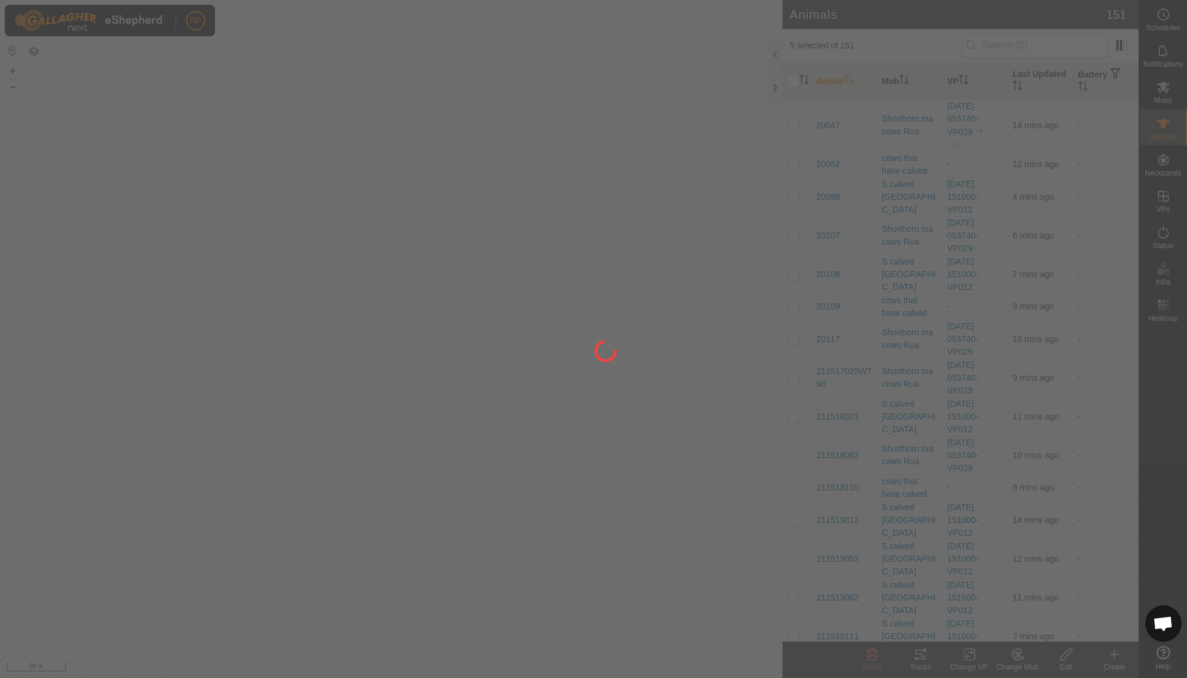
checkbox input "false"
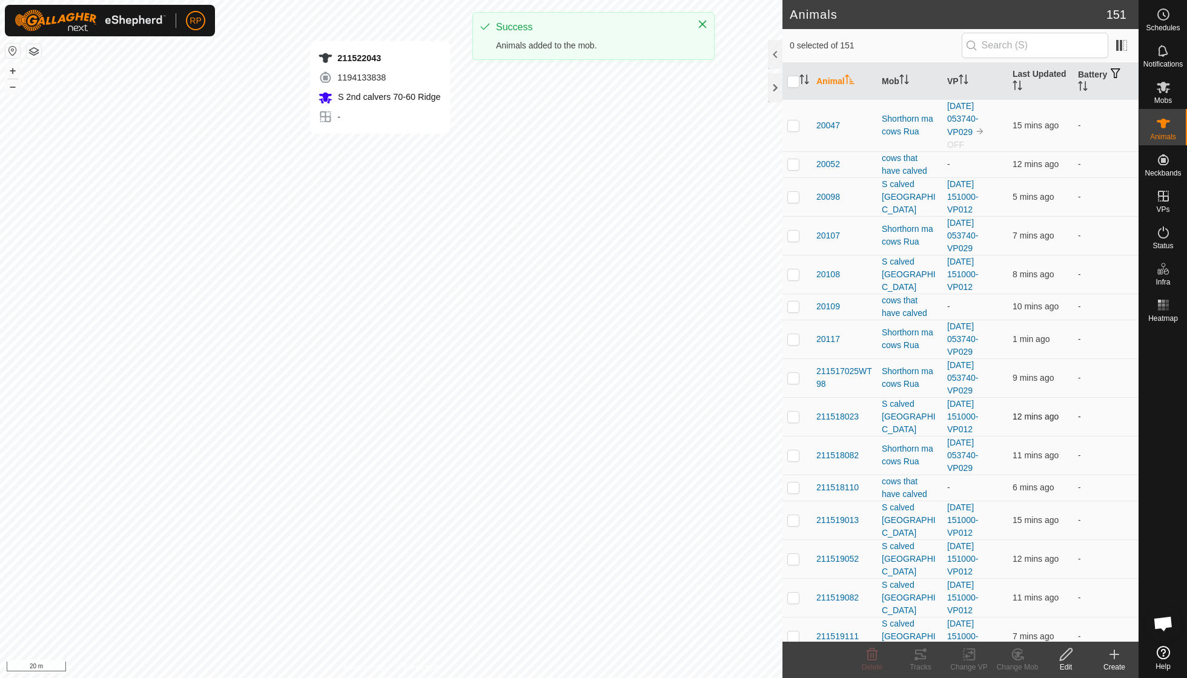
checkbox input "true"
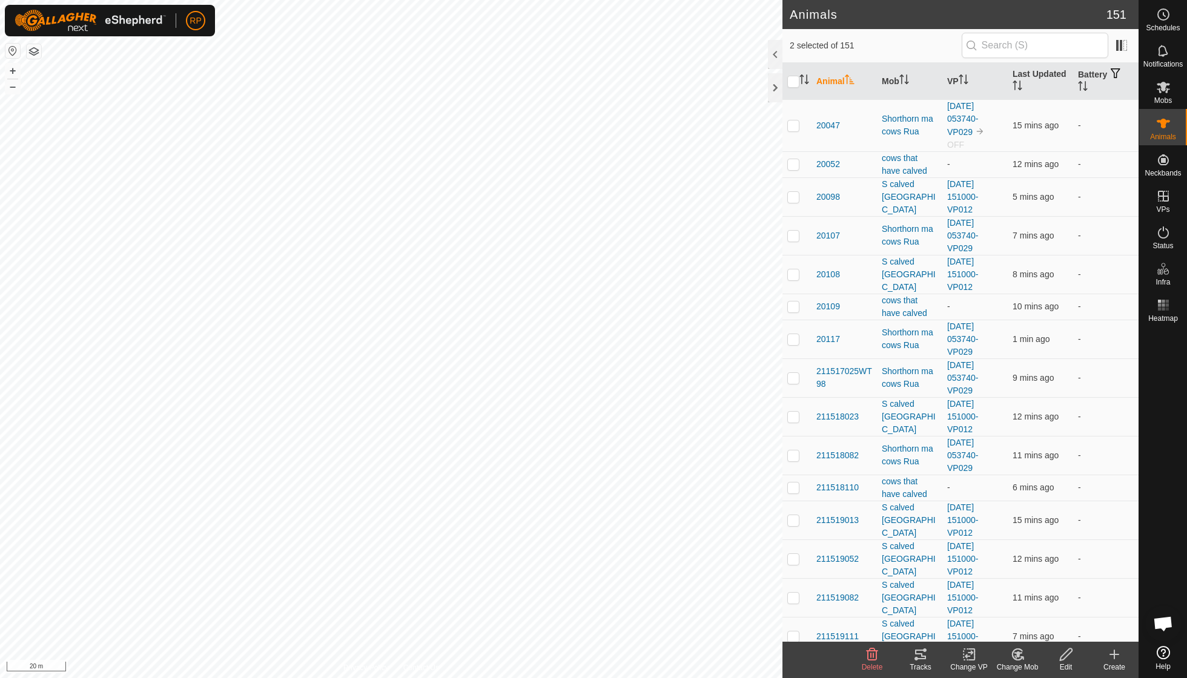
click at [1020, 657] on icon at bounding box center [1017, 654] width 15 height 15
click at [1032, 605] on link "Choose Mob..." at bounding box center [1054, 602] width 120 height 24
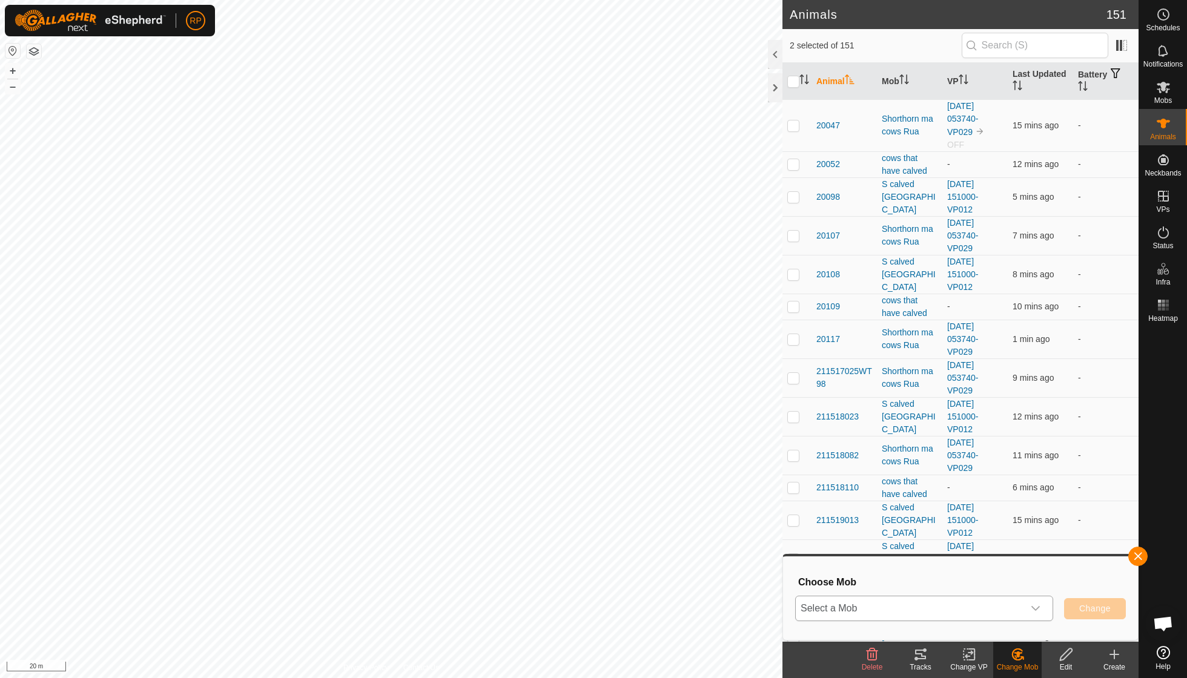
click at [1037, 610] on icon "dropdown trigger" at bounding box center [1036, 609] width 10 height 10
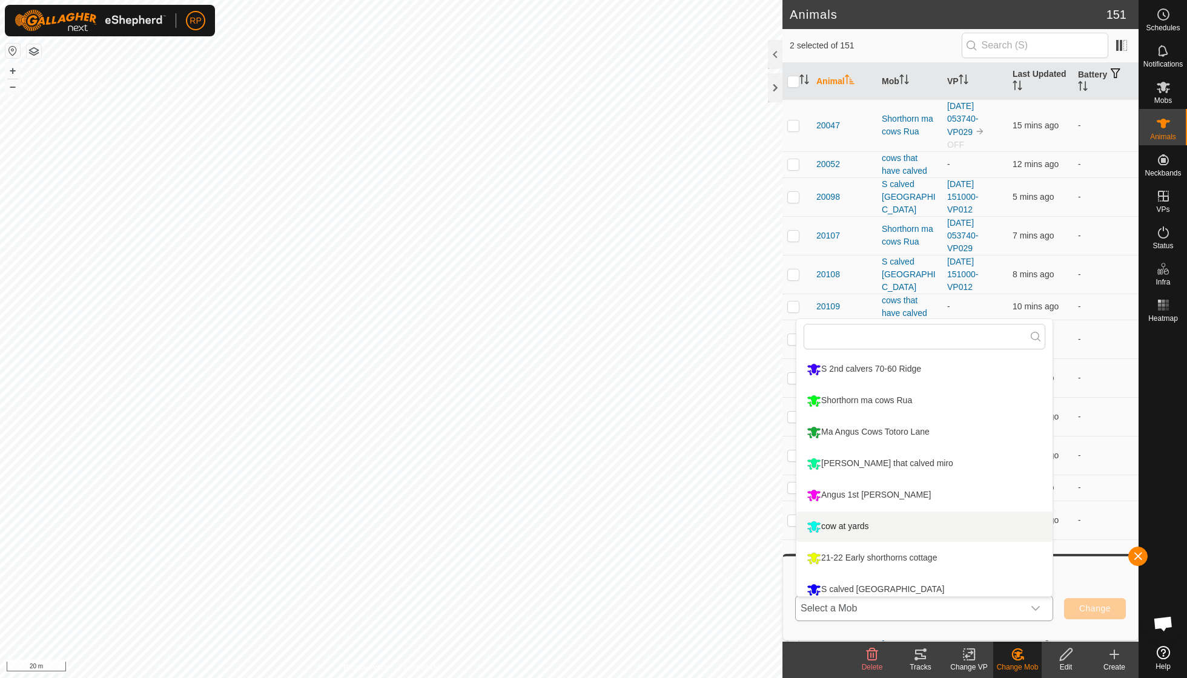
scroll to position [29, 0]
click at [917, 555] on li "21-22 Early shorthorns cottage" at bounding box center [924, 561] width 256 height 30
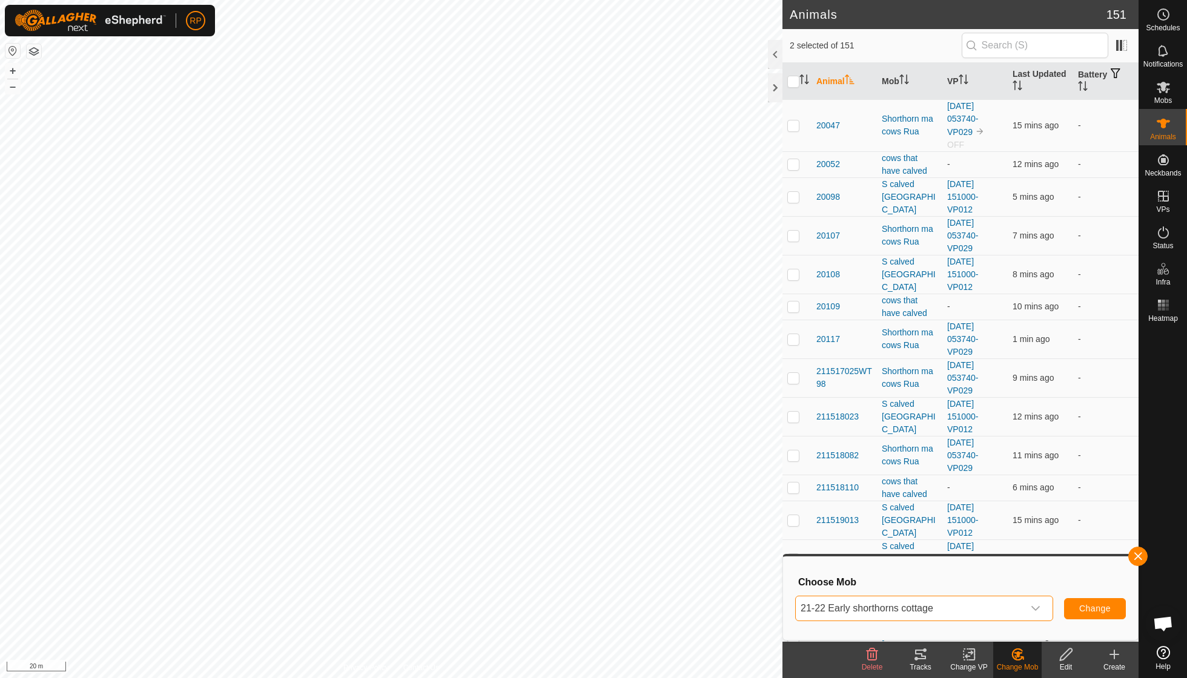
click at [1091, 611] on span "Change" at bounding box center [1094, 609] width 31 height 10
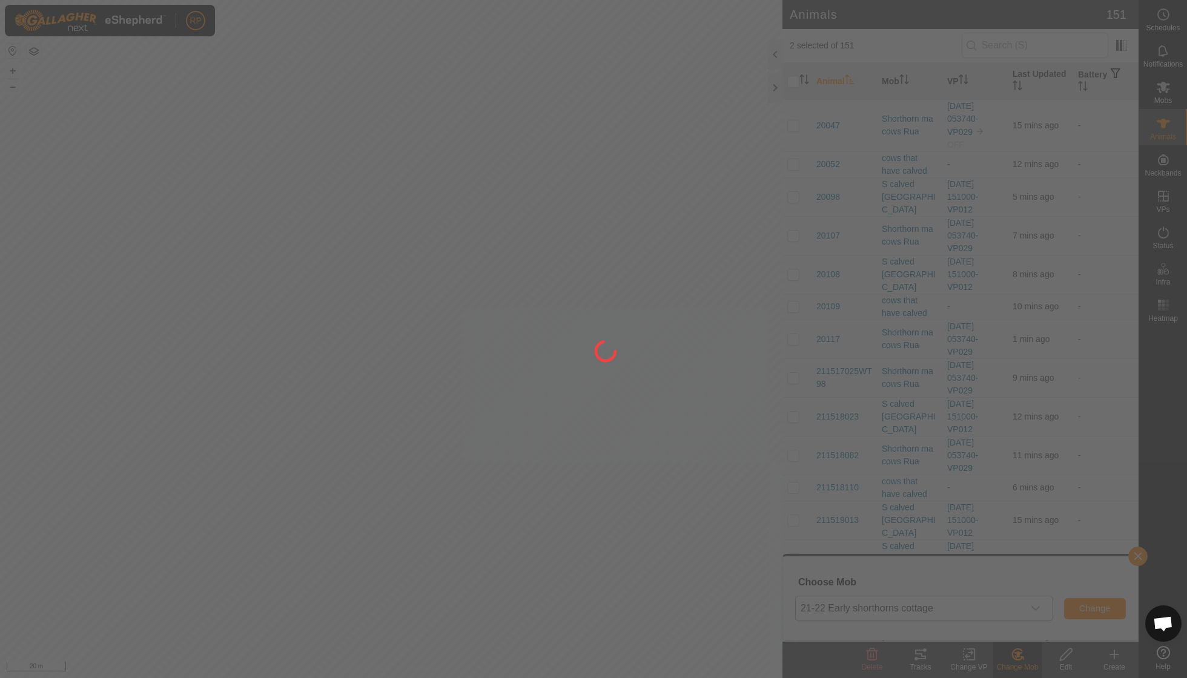
checkbox input "false"
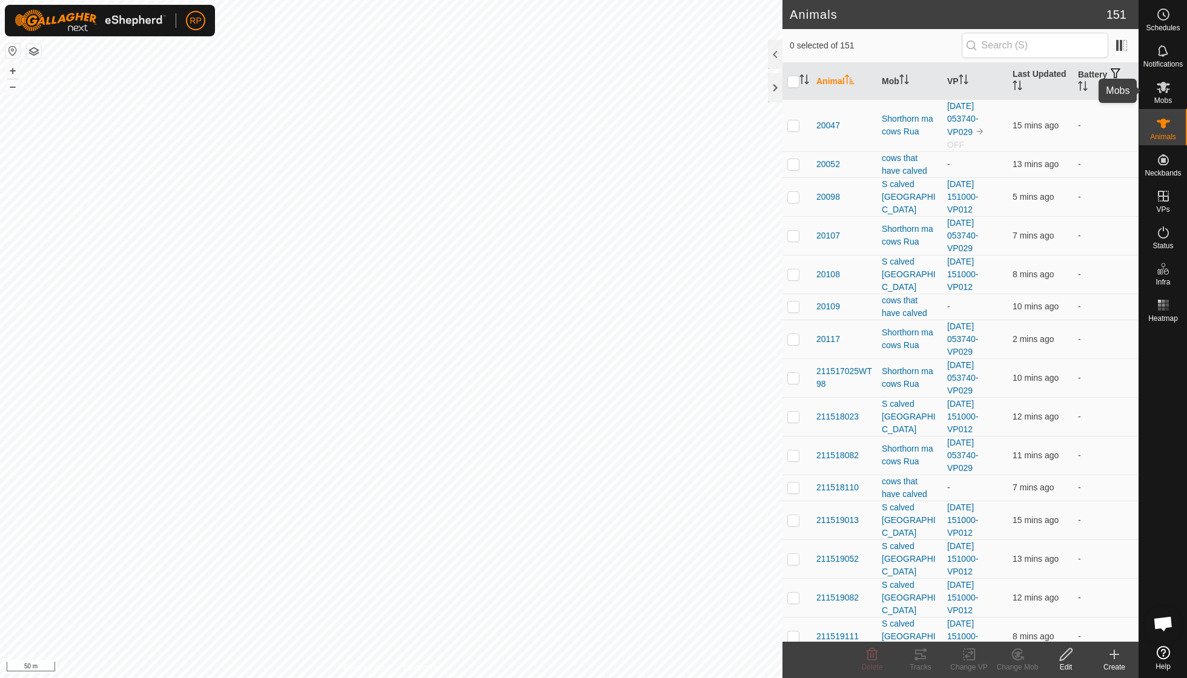
click at [1161, 104] on div "Mobs" at bounding box center [1163, 91] width 48 height 36
